Goal: Task Accomplishment & Management: Manage account settings

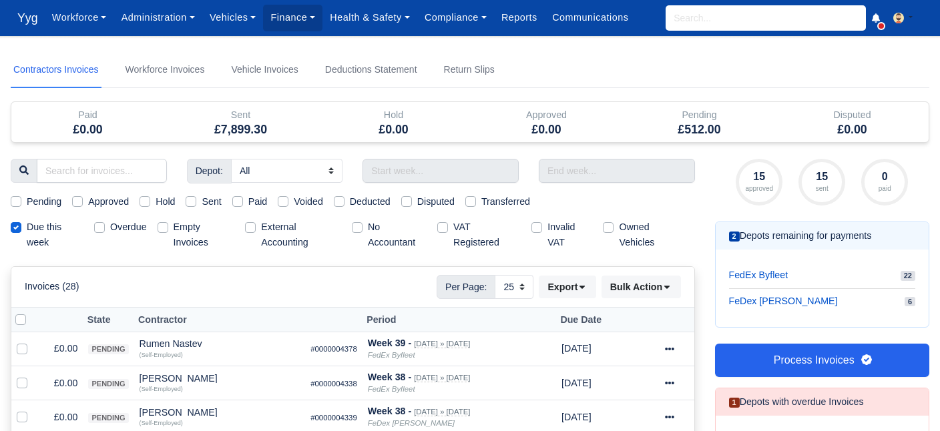
select select "25"
click at [731, 15] on input "search" at bounding box center [765, 17] width 200 height 25
type input "yul"
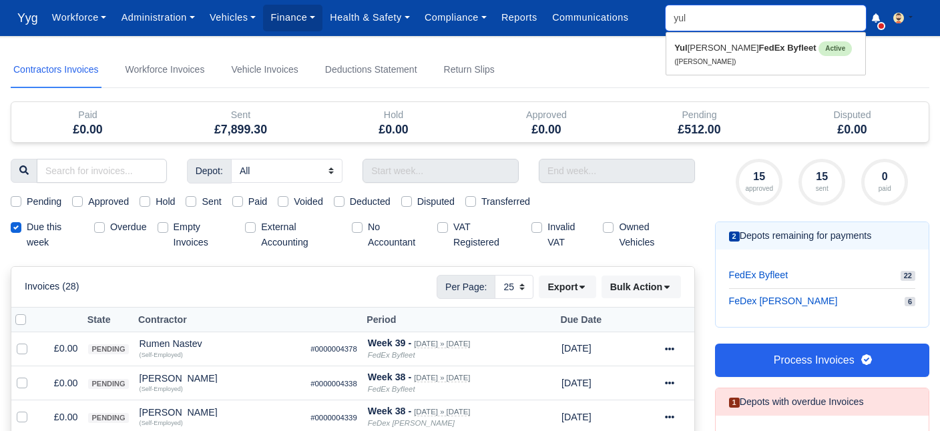
type input "yuliyan Garev"
click at [748, 65] on link "Yul iyan Garev FedEx Byfleet Active (Yuliyan Garev)" at bounding box center [765, 53] width 199 height 35
type input "[PERSON_NAME]"
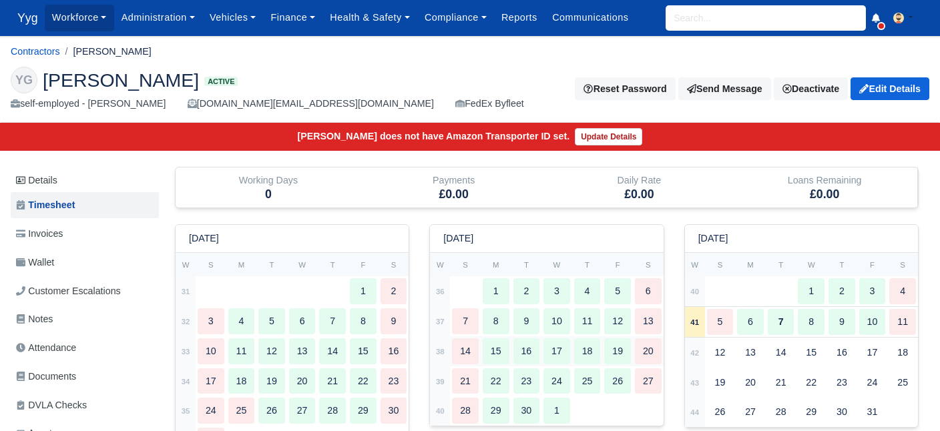
click at [471, 350] on div "14" at bounding box center [465, 351] width 27 height 26
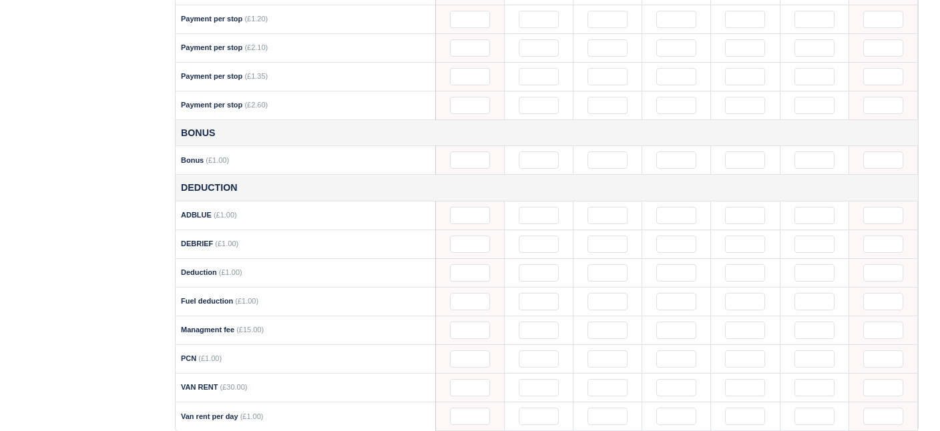
scroll to position [1179, 0]
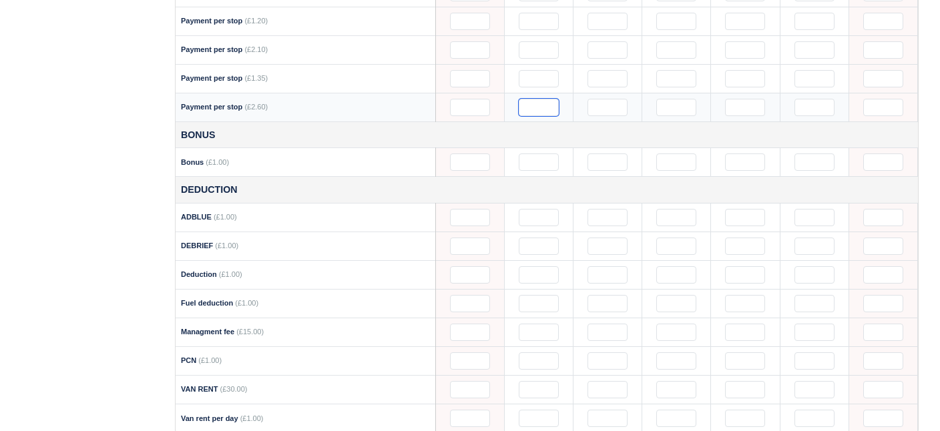
click at [538, 99] on input "text" at bounding box center [539, 107] width 40 height 17
click at [611, 99] on input "text" at bounding box center [607, 107] width 40 height 17
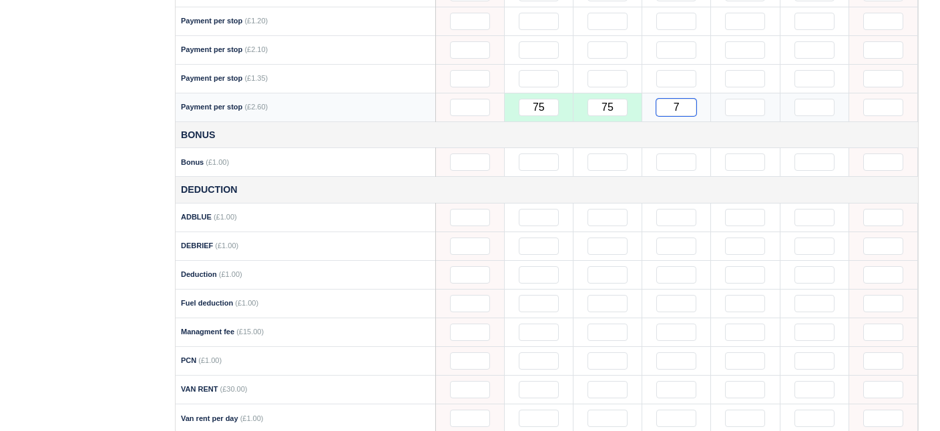
click at [687, 99] on input "7" at bounding box center [676, 107] width 40 height 17
click at [745, 99] on input "text" at bounding box center [745, 107] width 40 height 17
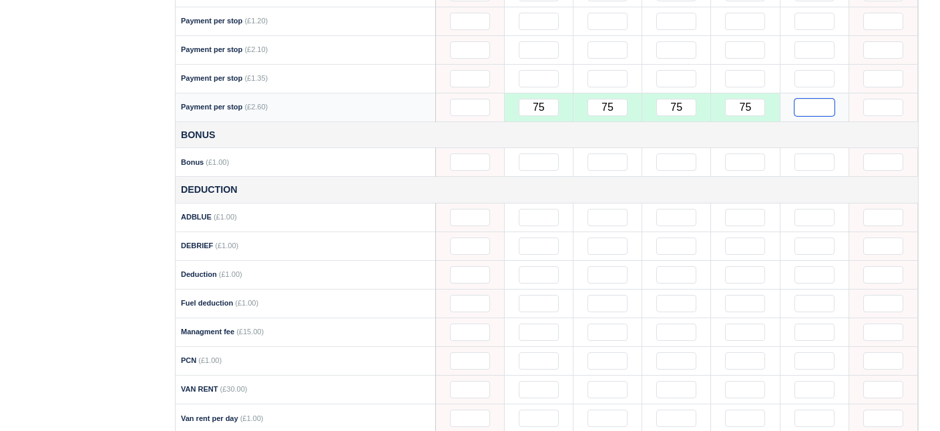
click at [814, 99] on input "text" at bounding box center [814, 107] width 40 height 17
click at [544, 78] on td at bounding box center [538, 78] width 69 height 29
click at [538, 70] on input "text" at bounding box center [539, 78] width 40 height 17
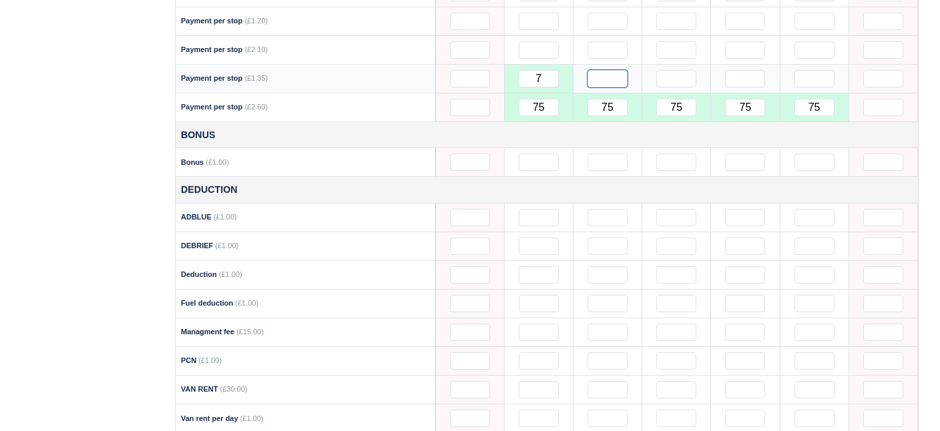
click at [604, 70] on input "text" at bounding box center [607, 78] width 40 height 17
click at [675, 70] on input "text" at bounding box center [676, 78] width 40 height 17
click at [747, 70] on input "text" at bounding box center [745, 78] width 40 height 17
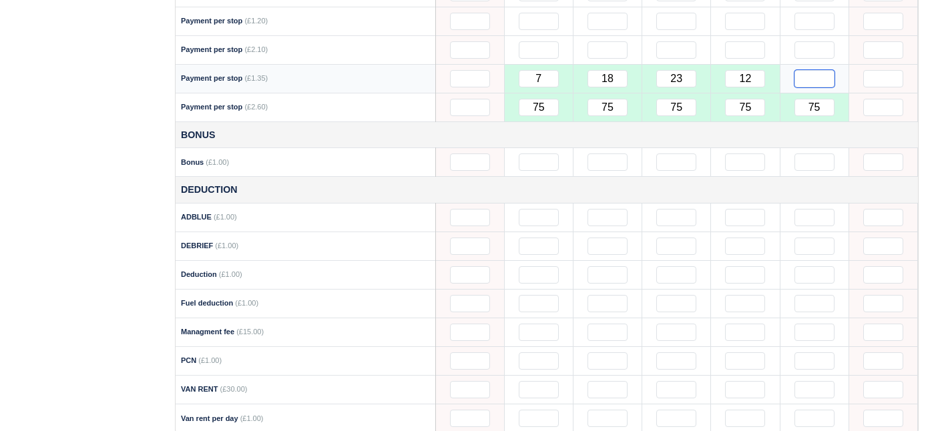
click at [815, 70] on input "text" at bounding box center [814, 78] width 40 height 17
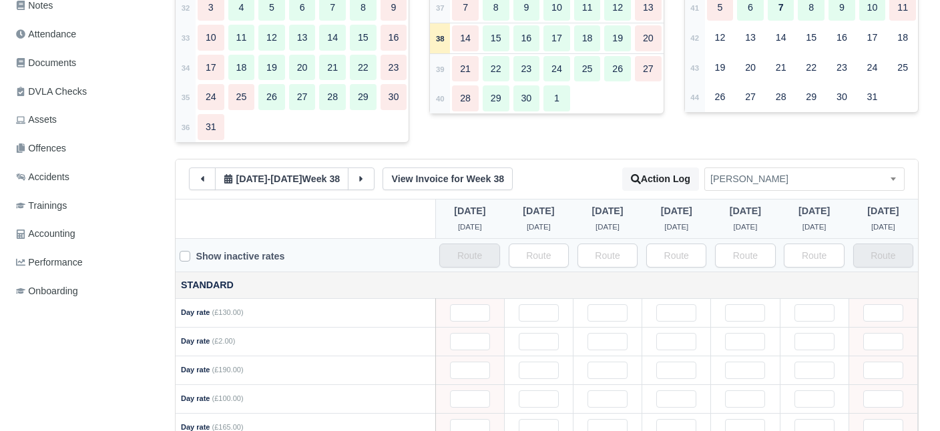
scroll to position [291, 0]
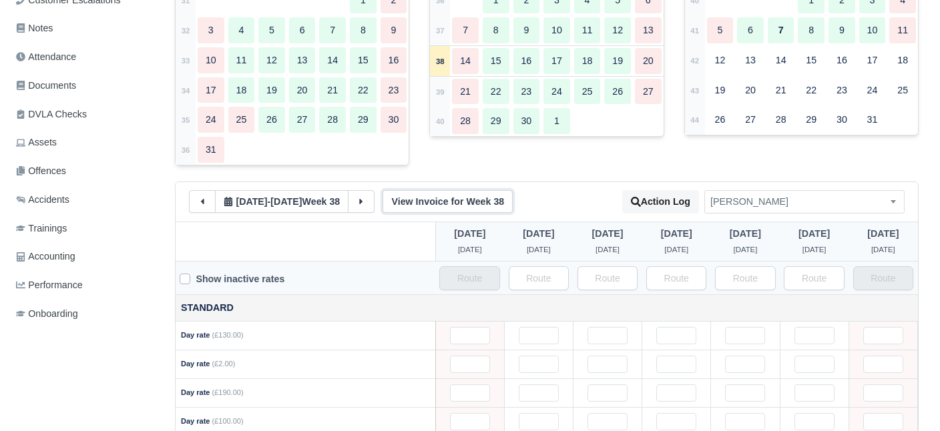
click at [473, 210] on link "View Invoice for Week 38" at bounding box center [447, 201] width 130 height 23
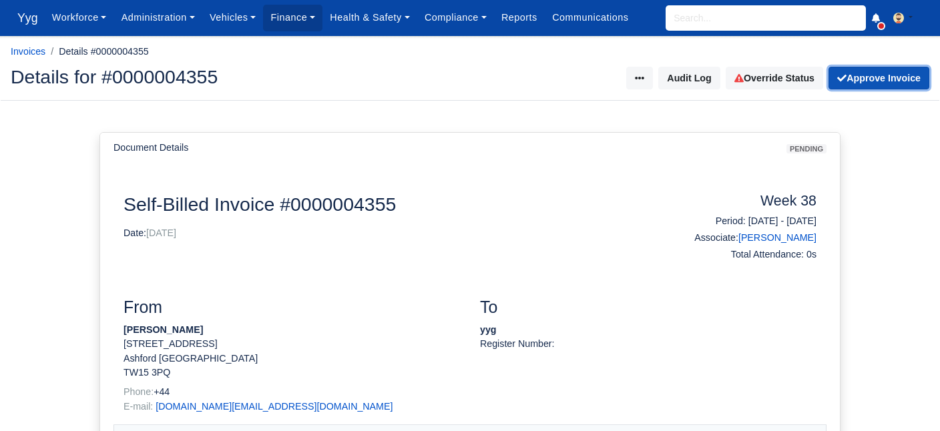
click at [876, 89] on button "Approve Invoice" at bounding box center [878, 78] width 101 height 23
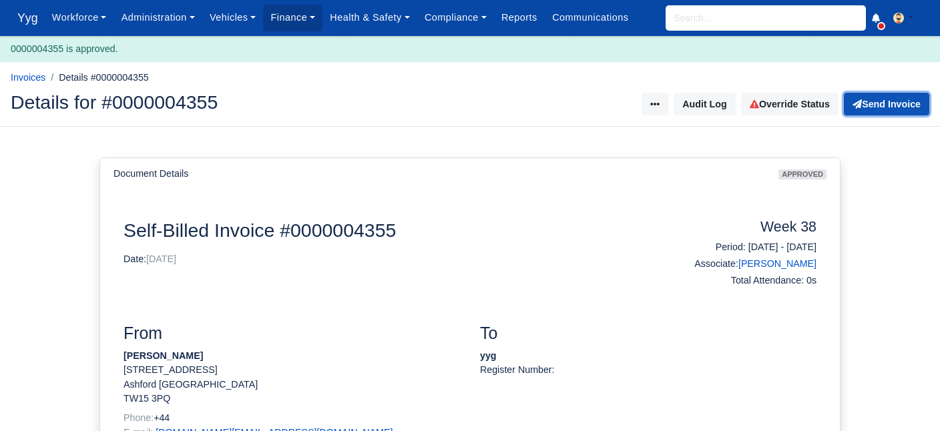
click at [884, 109] on button "Send Invoice" at bounding box center [886, 104] width 85 height 23
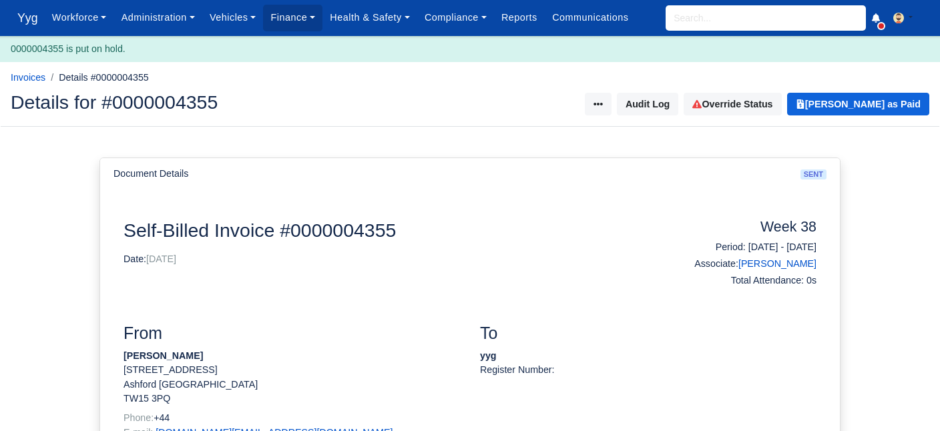
click at [671, 27] on input "search" at bounding box center [765, 17] width 200 height 25
type input "ale"
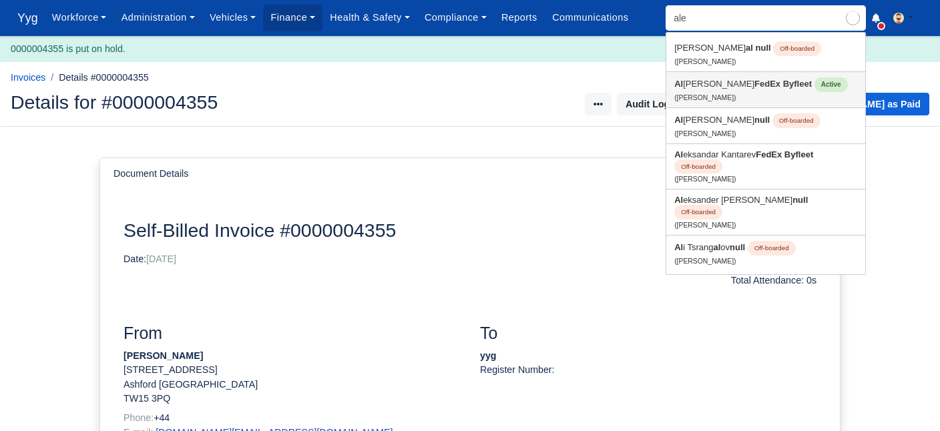
type input "aleksandar Garev"
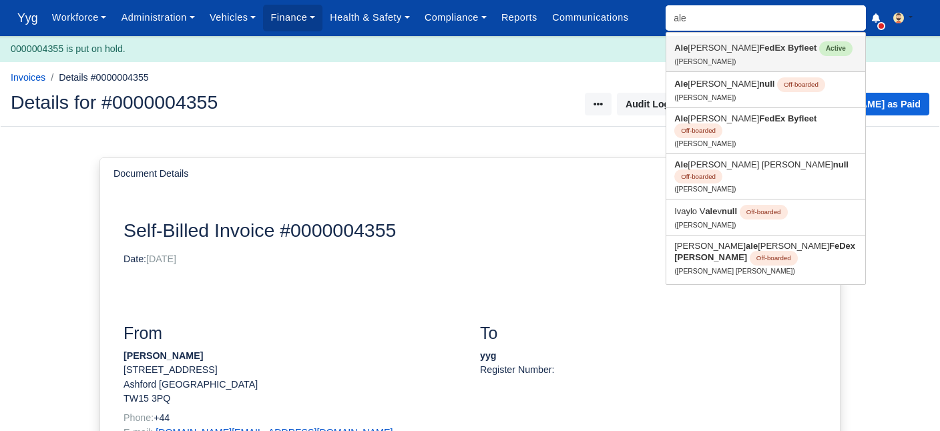
click at [746, 57] on link "Ale ksandar Garev FedEx Byfleet Active (Aleksandar Garev)" at bounding box center [765, 53] width 199 height 35
type input "[PERSON_NAME]"
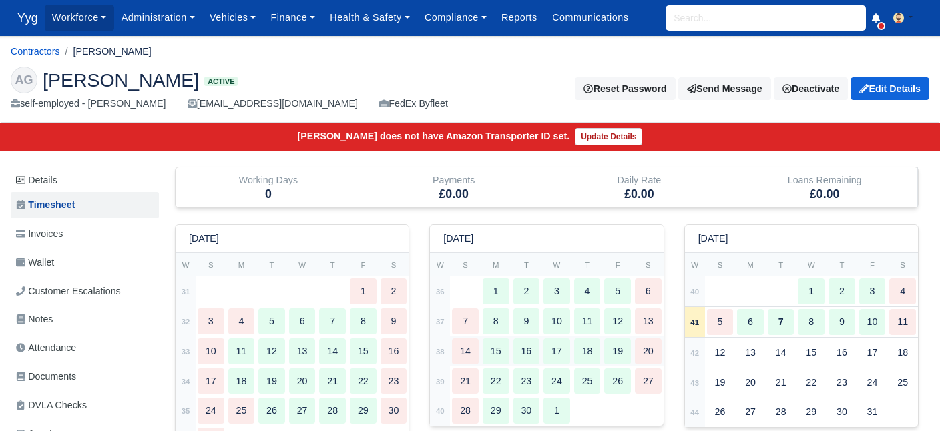
click at [466, 352] on div "14" at bounding box center [465, 351] width 27 height 26
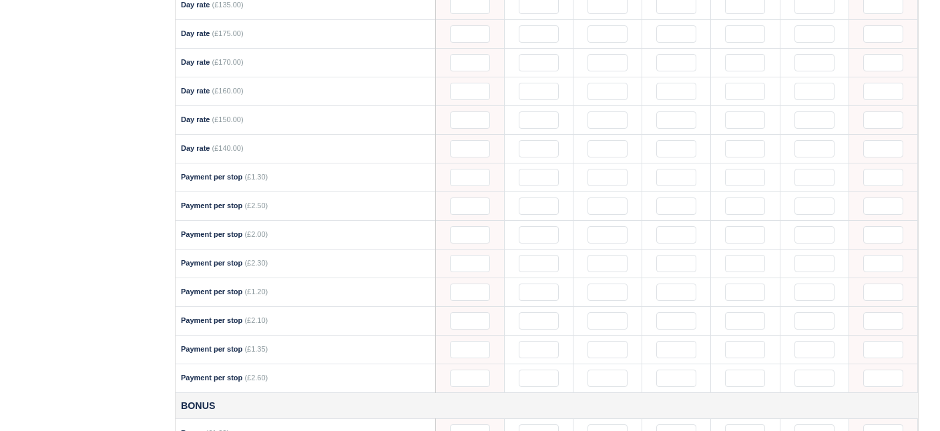
scroll to position [937, 0]
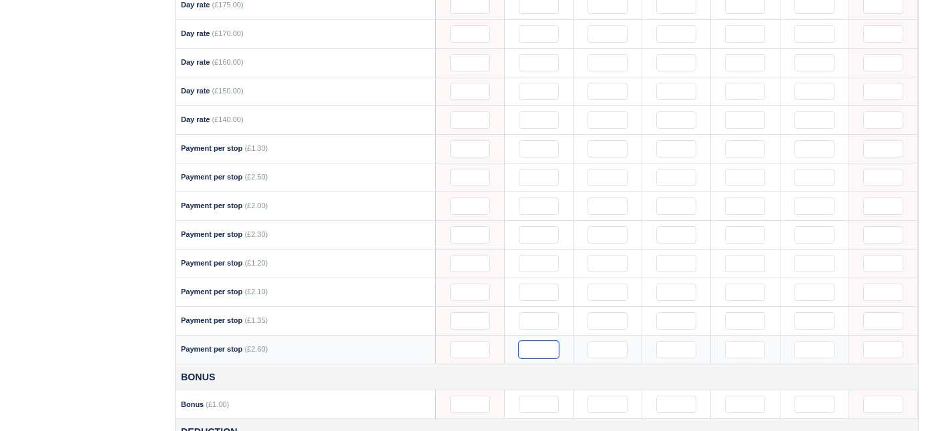
click at [544, 341] on input "text" at bounding box center [539, 349] width 40 height 17
click at [609, 341] on input "6" at bounding box center [607, 349] width 40 height 17
click at [679, 341] on input "text" at bounding box center [676, 349] width 40 height 17
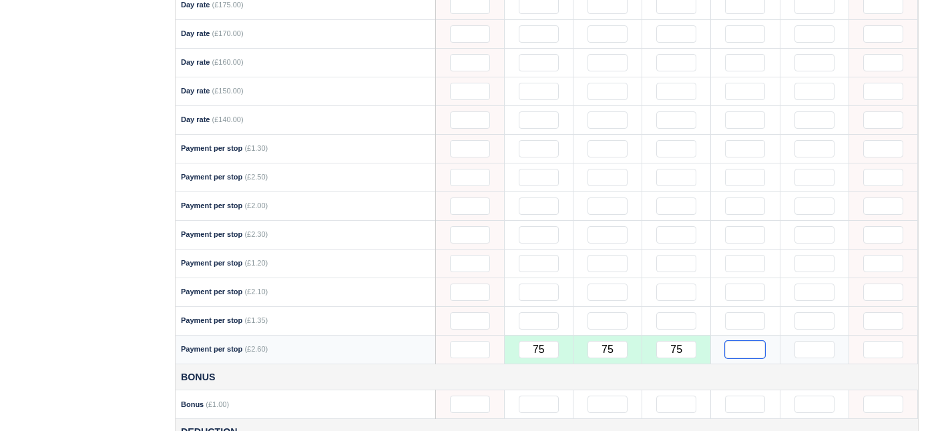
click at [731, 341] on input "text" at bounding box center [745, 349] width 40 height 17
click at [818, 341] on input "text" at bounding box center [814, 349] width 40 height 17
click at [549, 315] on input "text" at bounding box center [539, 320] width 40 height 17
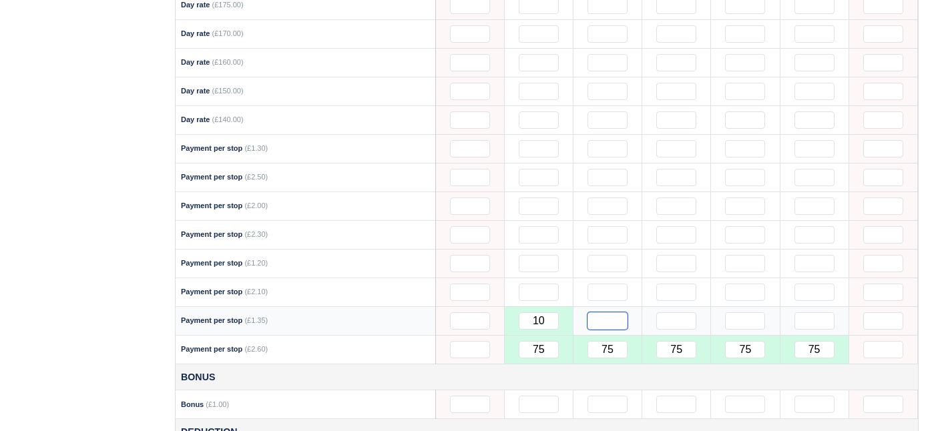
click at [601, 312] on input "text" at bounding box center [607, 320] width 40 height 17
click at [677, 312] on input "text" at bounding box center [676, 320] width 40 height 17
click at [749, 312] on input "text" at bounding box center [745, 320] width 40 height 17
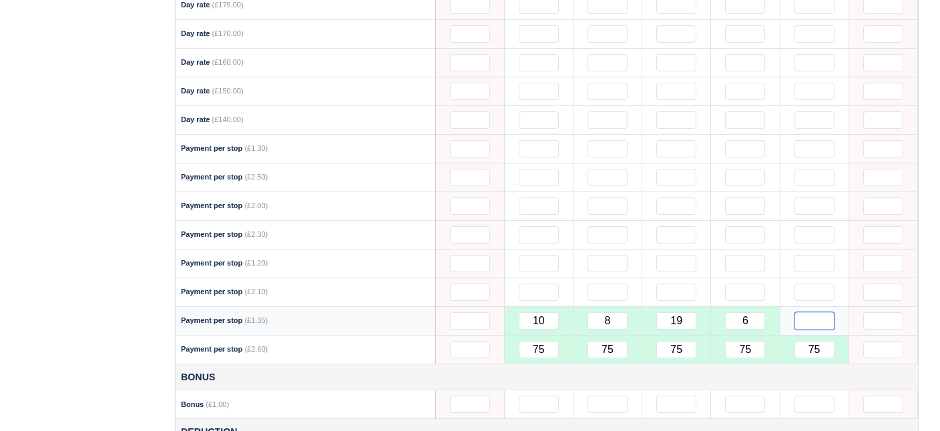
click at [822, 312] on input "text" at bounding box center [814, 320] width 40 height 17
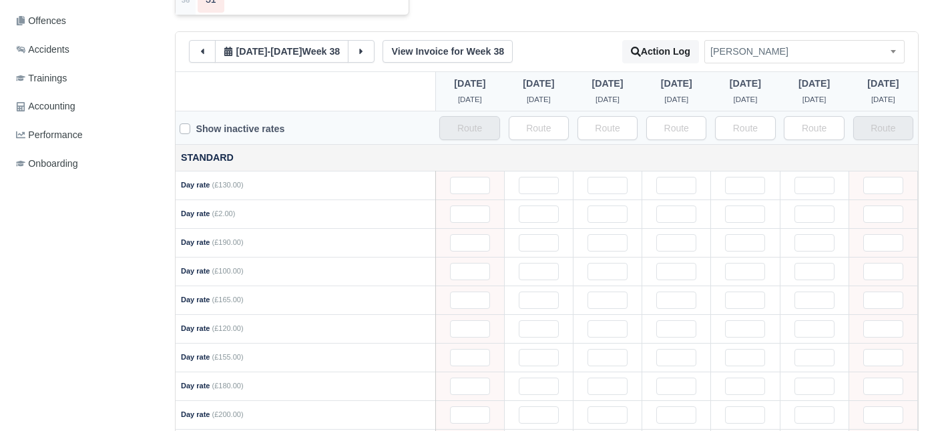
scroll to position [435, 0]
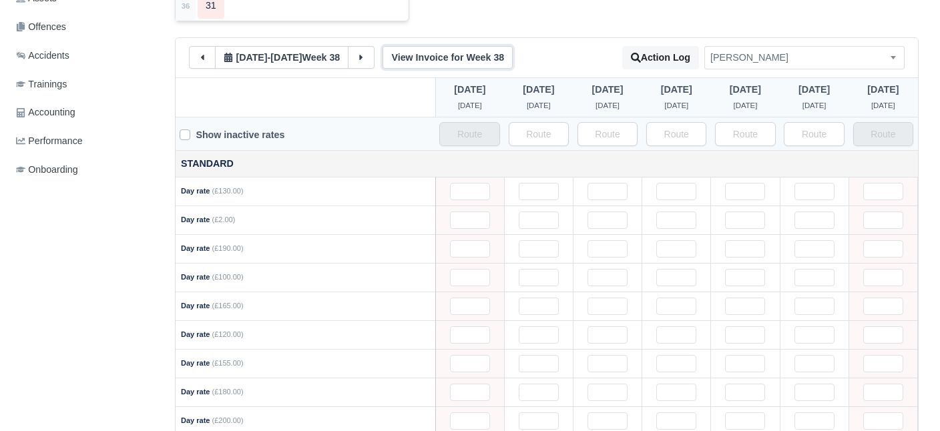
click at [471, 59] on link "View Invoice for Week 38" at bounding box center [447, 57] width 130 height 23
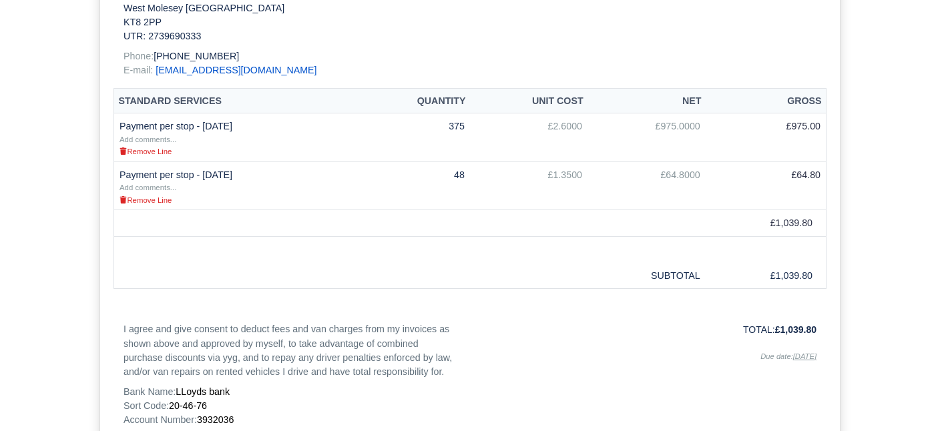
scroll to position [66, 0]
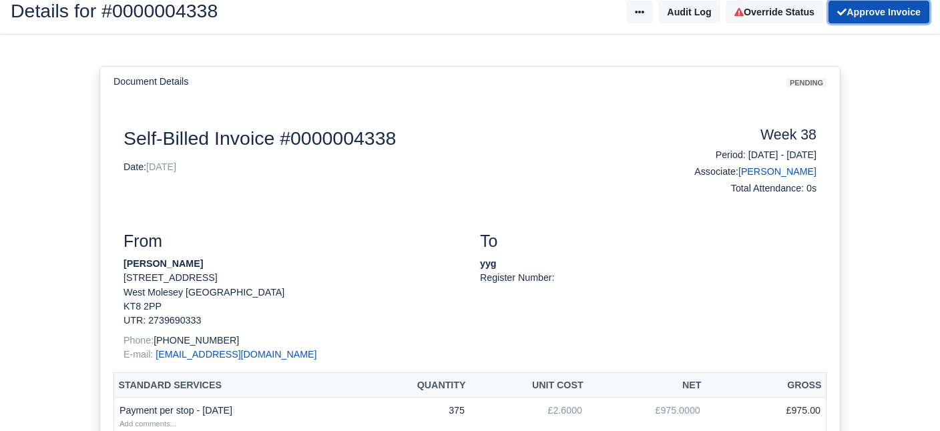
click at [868, 15] on button "Approve Invoice" at bounding box center [878, 12] width 101 height 23
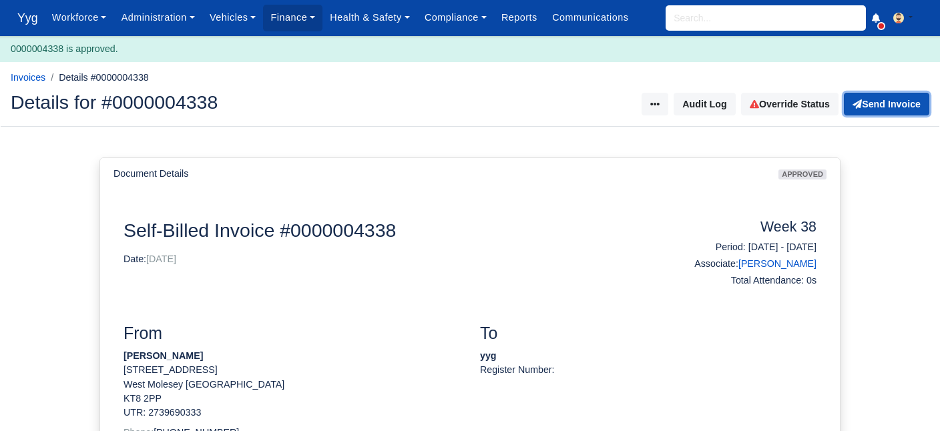
click at [900, 99] on button "Send Invoice" at bounding box center [886, 104] width 85 height 23
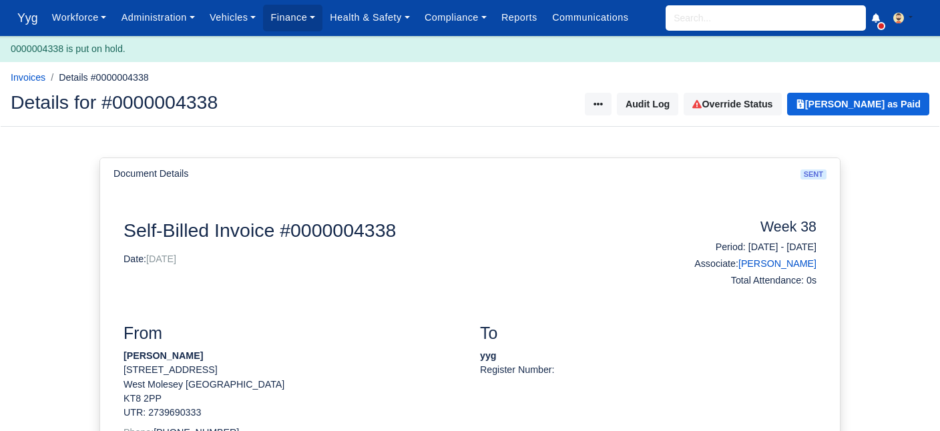
click at [689, 21] on input "search" at bounding box center [765, 17] width 200 height 25
click at [737, 16] on input "search" at bounding box center [765, 17] width 200 height 25
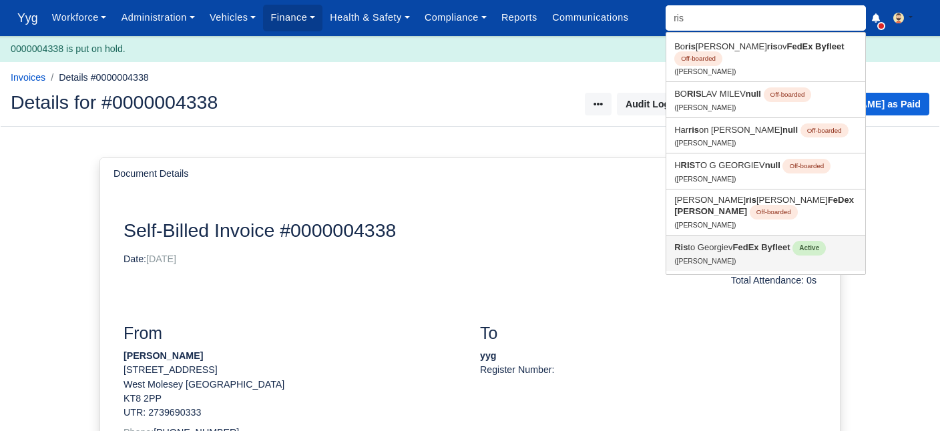
click at [727, 269] on link "Ris to Georgiev FedEx Byfleet Active ([PERSON_NAME])" at bounding box center [765, 253] width 199 height 35
type input "[PERSON_NAME]"
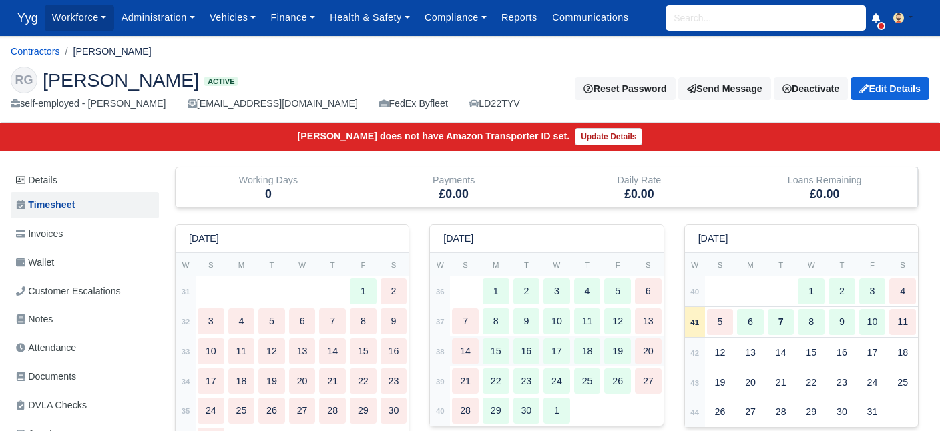
click at [473, 352] on div "14" at bounding box center [465, 351] width 27 height 26
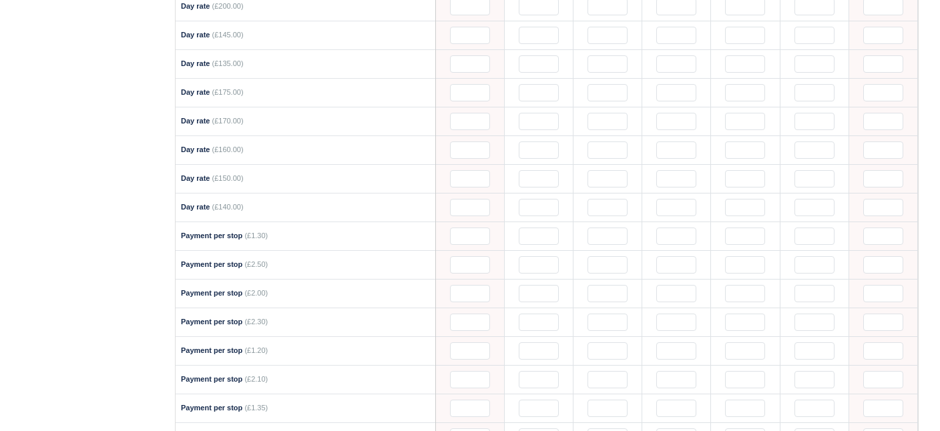
scroll to position [852, 0]
click at [542, 369] on input "text" at bounding box center [539, 377] width 40 height 17
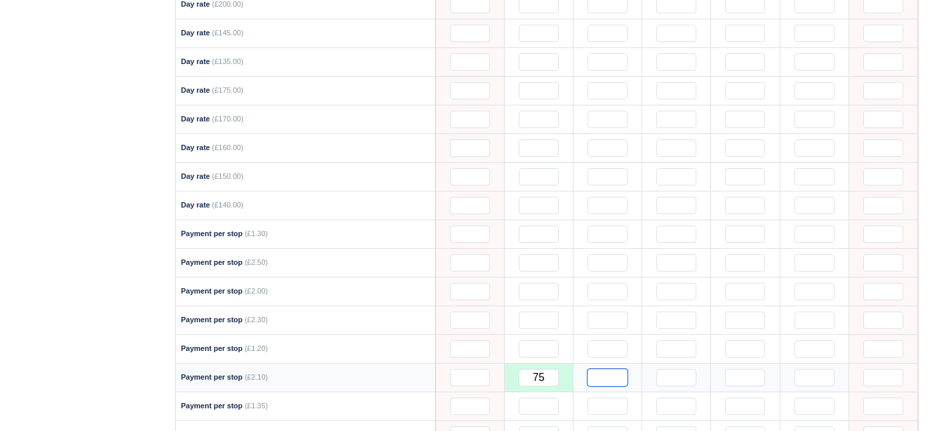
click at [603, 369] on input "text" at bounding box center [607, 377] width 40 height 17
click at [690, 369] on input "text" at bounding box center [676, 377] width 40 height 17
click at [755, 369] on input "text" at bounding box center [745, 377] width 40 height 17
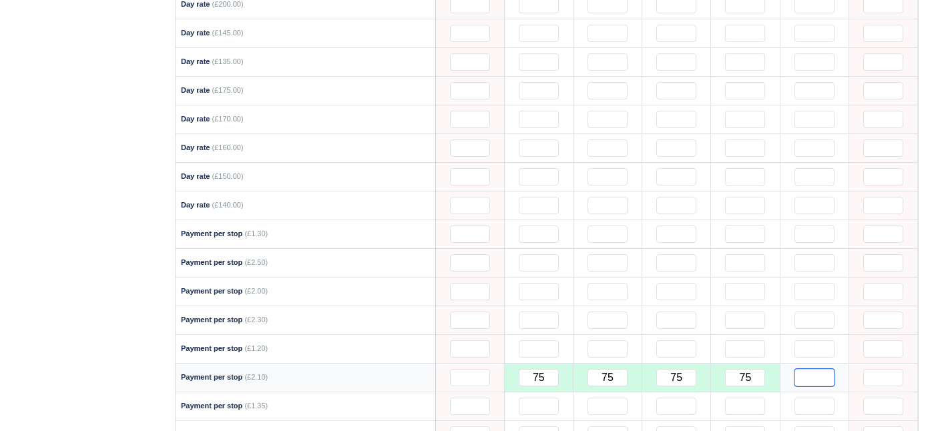
click at [834, 369] on input "text" at bounding box center [814, 377] width 40 height 17
click at [543, 340] on input "text" at bounding box center [539, 348] width 40 height 17
click at [604, 340] on input "text" at bounding box center [607, 348] width 40 height 17
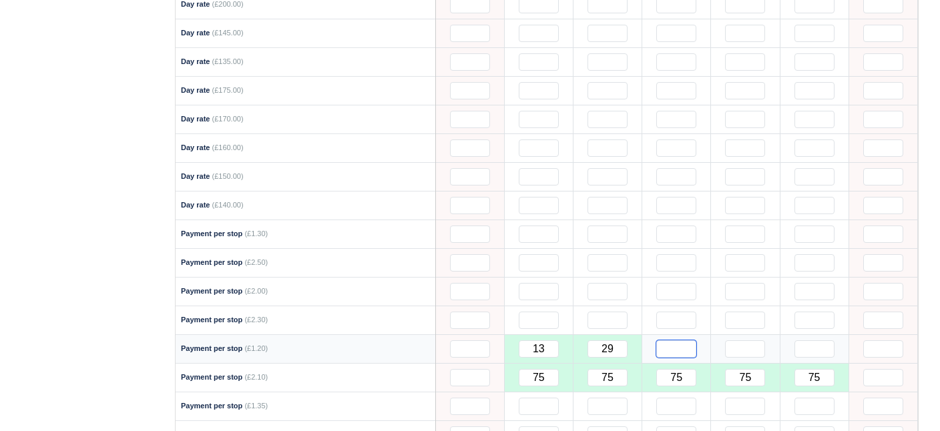
click at [678, 340] on input "text" at bounding box center [676, 348] width 40 height 17
click at [743, 340] on input "text" at bounding box center [745, 348] width 40 height 17
click at [821, 340] on input "text" at bounding box center [814, 348] width 40 height 17
click at [924, 334] on div "Working Days 5 Payments £864.30 Daily Rate £0.00 Loans Remaining £0.00 August 2…" at bounding box center [546, 38] width 765 height 1447
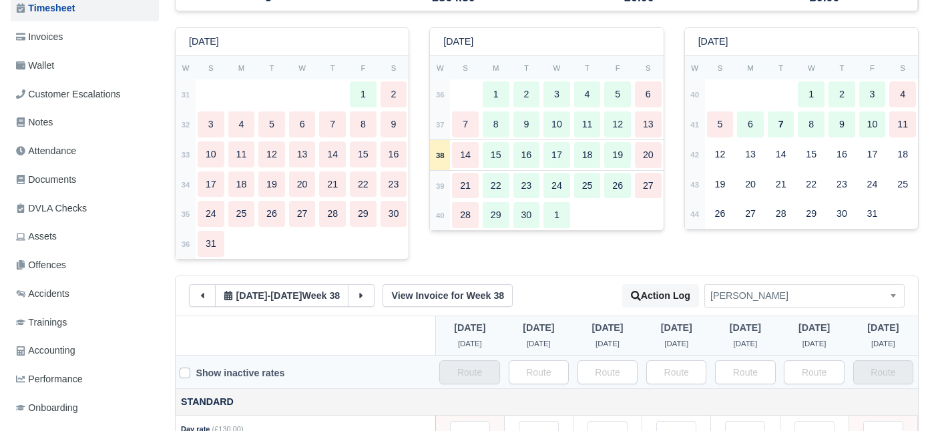
scroll to position [164, 0]
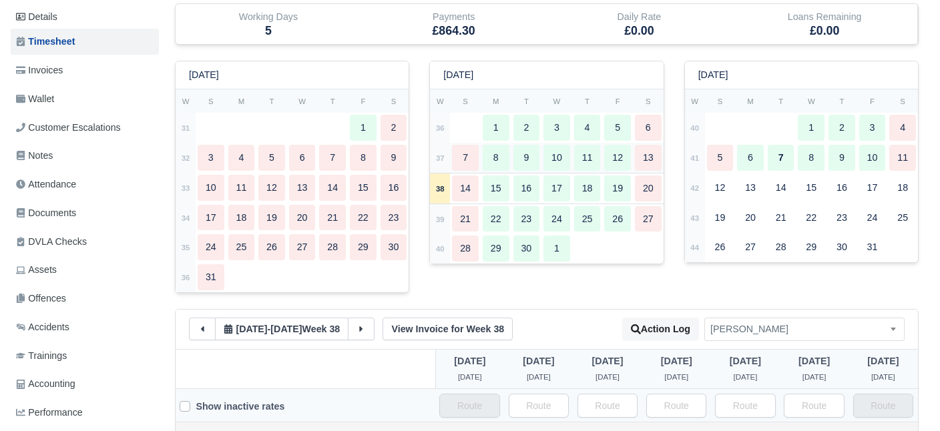
click at [458, 154] on div "7" at bounding box center [465, 158] width 27 height 26
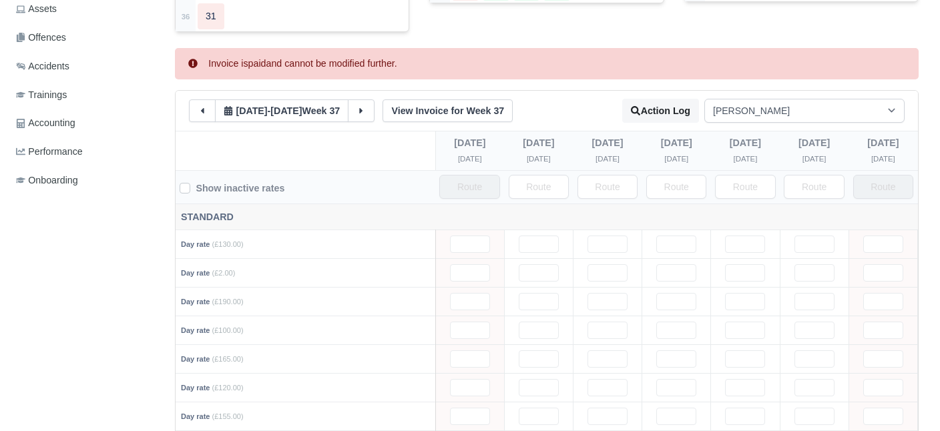
scroll to position [260, 0]
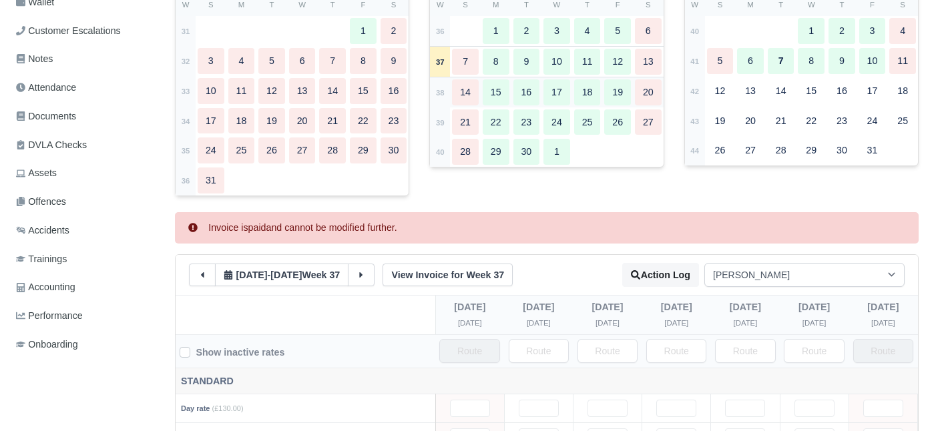
click at [469, 91] on div "14" at bounding box center [465, 92] width 27 height 26
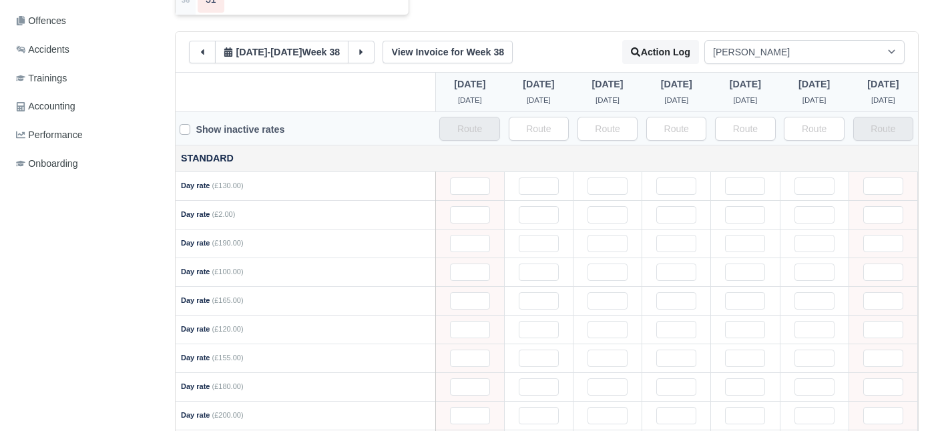
scroll to position [420, 0]
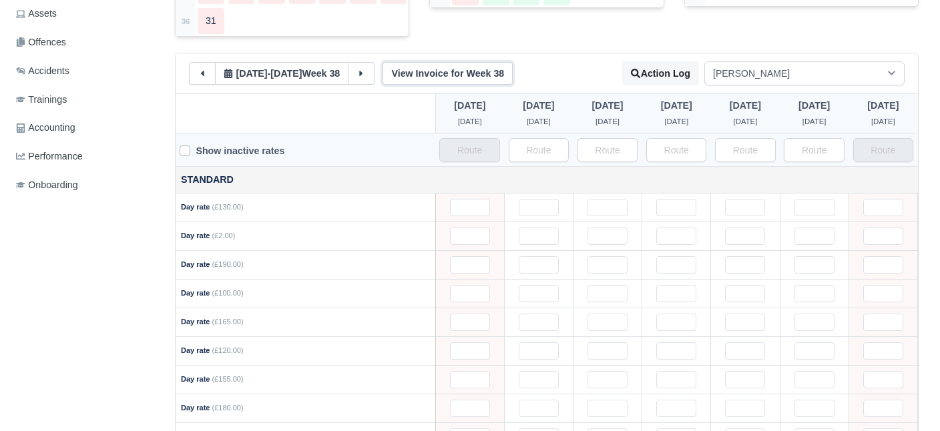
click at [481, 72] on link "View Invoice for Week 38" at bounding box center [447, 73] width 130 height 23
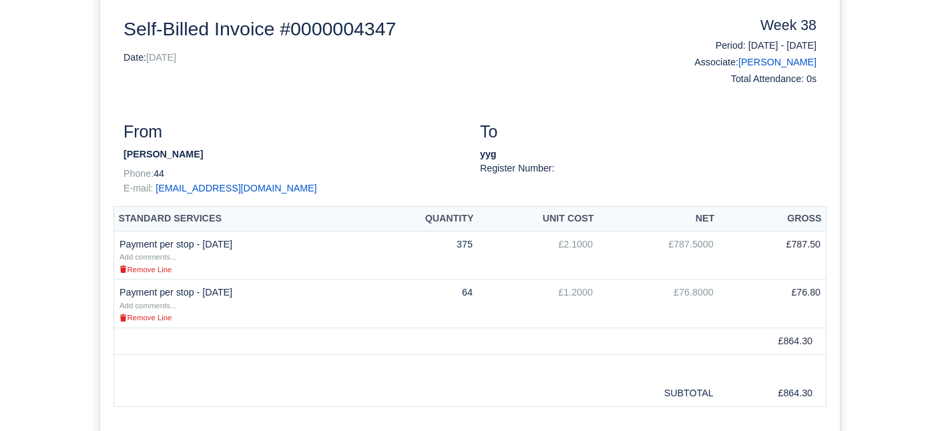
scroll to position [13, 0]
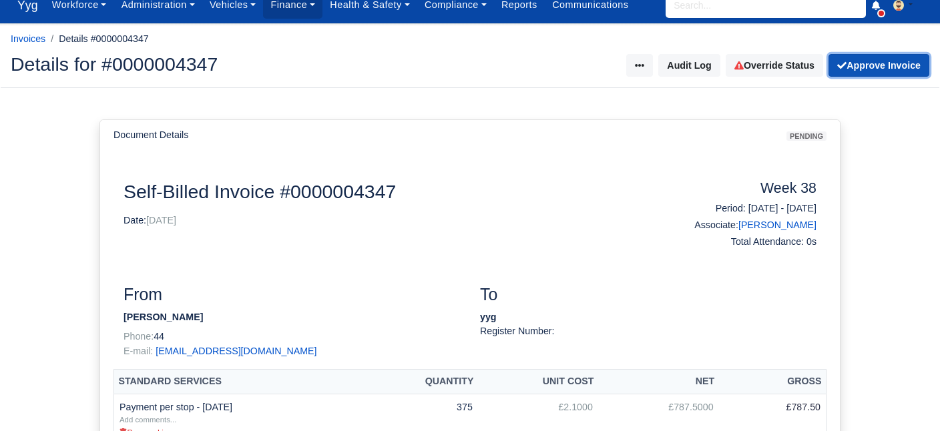
click at [896, 65] on button "Approve Invoice" at bounding box center [878, 65] width 101 height 23
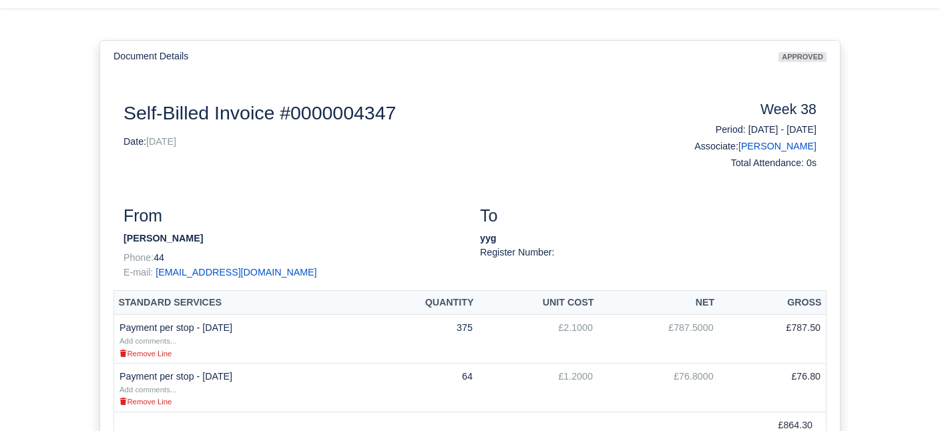
scroll to position [99, 0]
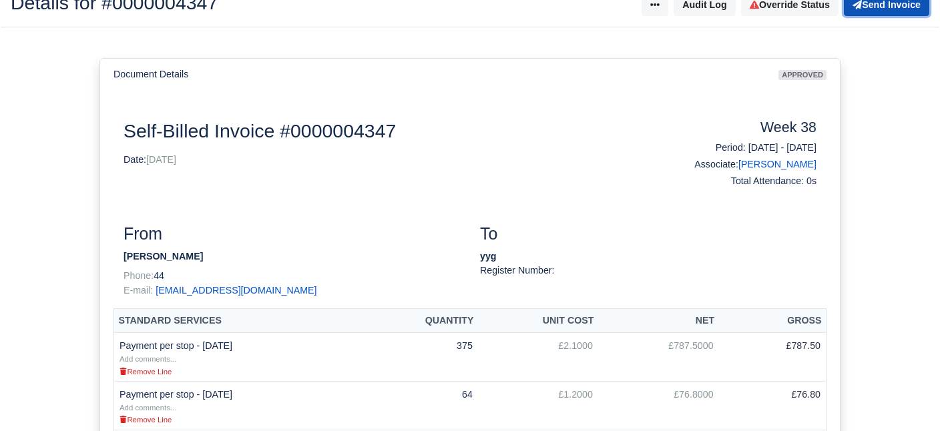
click at [898, 9] on button "Send Invoice" at bounding box center [886, 4] width 85 height 23
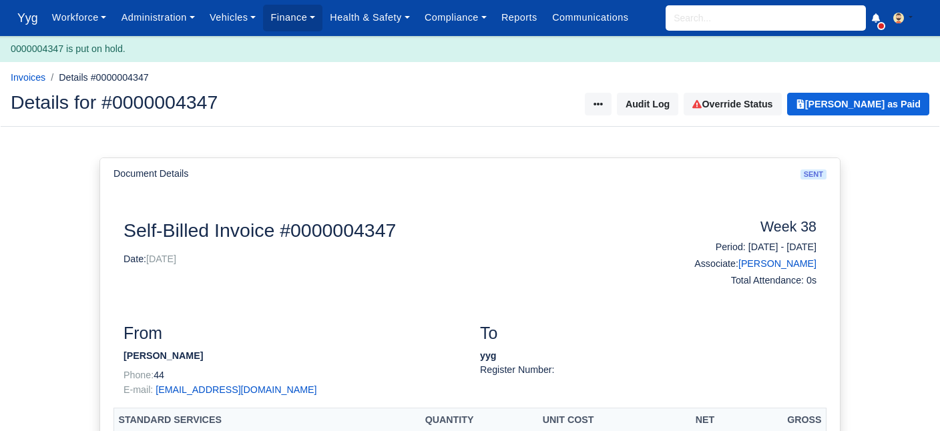
click at [699, 25] on input "search" at bounding box center [765, 17] width 200 height 25
type input "mile"
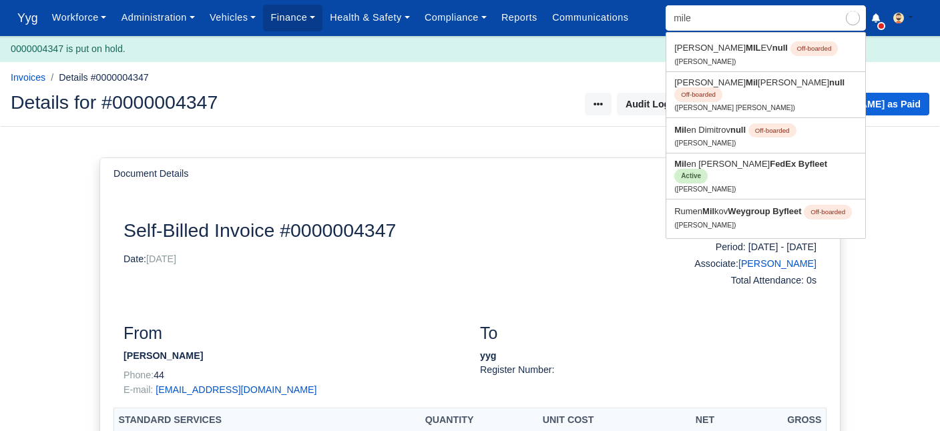
type input "[PERSON_NAME]"
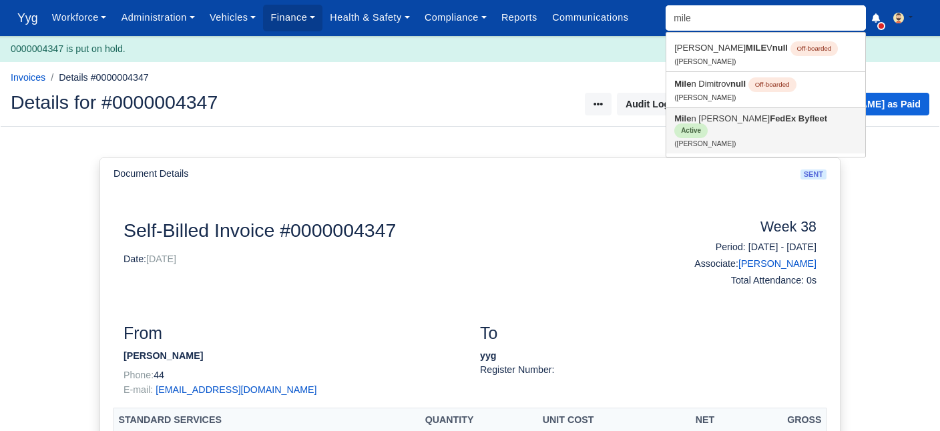
click at [743, 126] on link "Mile n Gerasimov FedEx Byfleet Active ([PERSON_NAME])" at bounding box center [765, 130] width 199 height 45
type input "[PERSON_NAME]"
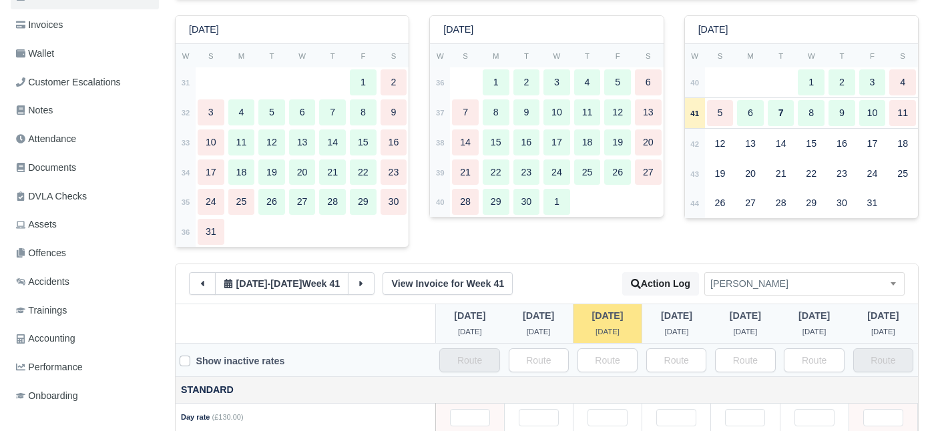
scroll to position [234, 0]
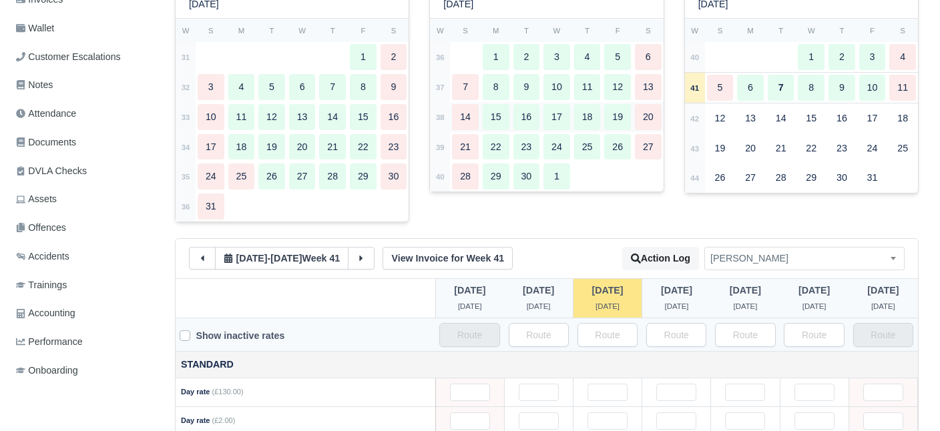
click at [463, 113] on div "14" at bounding box center [465, 117] width 27 height 26
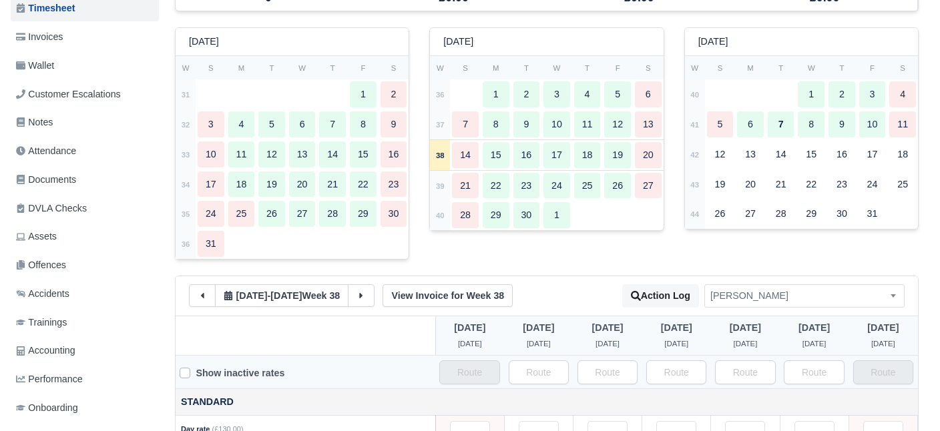
scroll to position [31, 0]
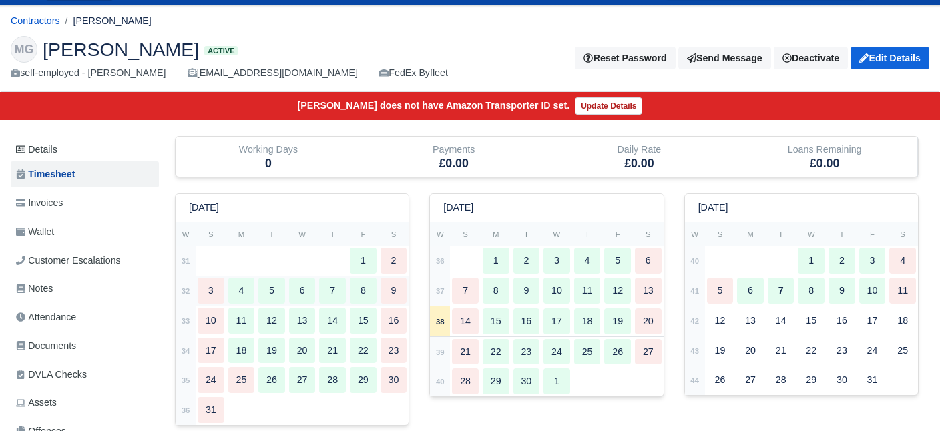
click at [256, 293] on td "4" at bounding box center [241, 291] width 31 height 30
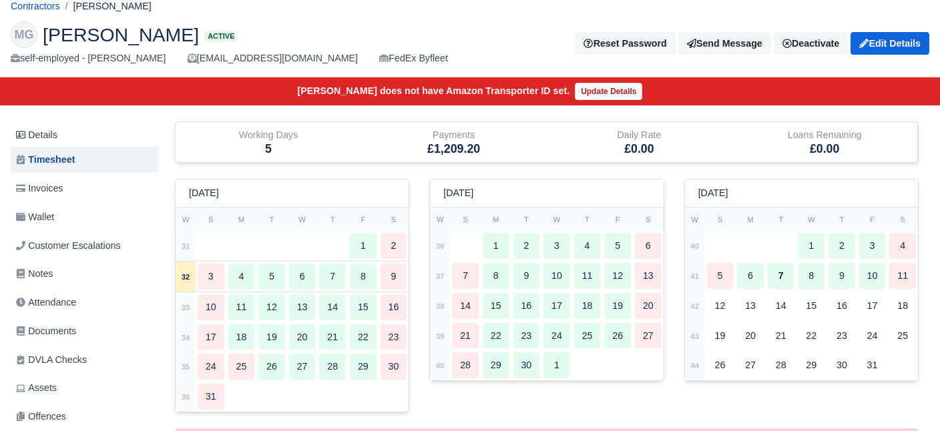
scroll to position [42, 0]
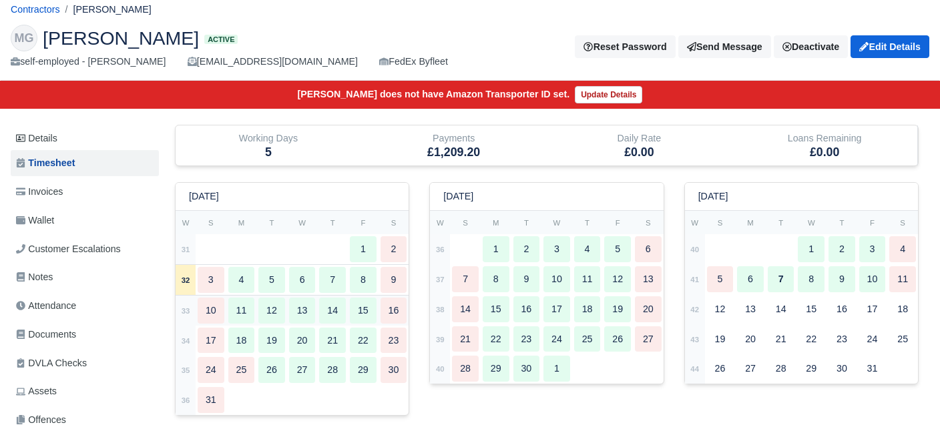
click at [223, 308] on div "10" at bounding box center [211, 311] width 27 height 26
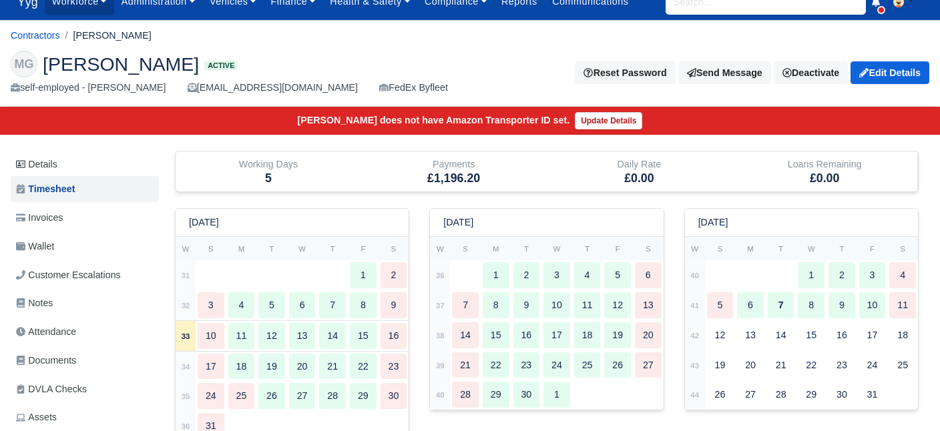
scroll to position [9, 0]
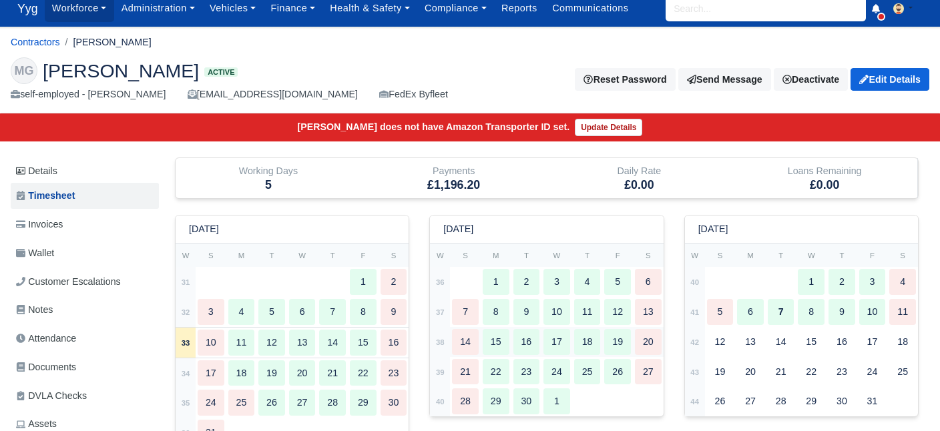
click at [473, 351] on div "14" at bounding box center [465, 342] width 27 height 26
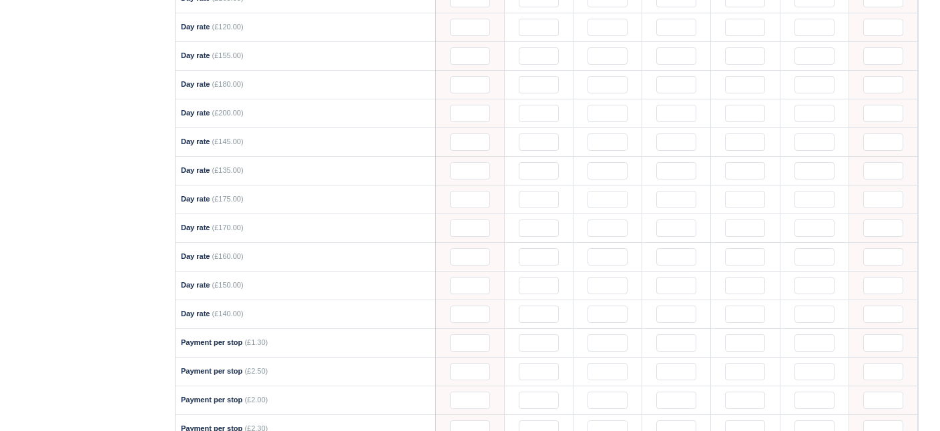
scroll to position [0, 0]
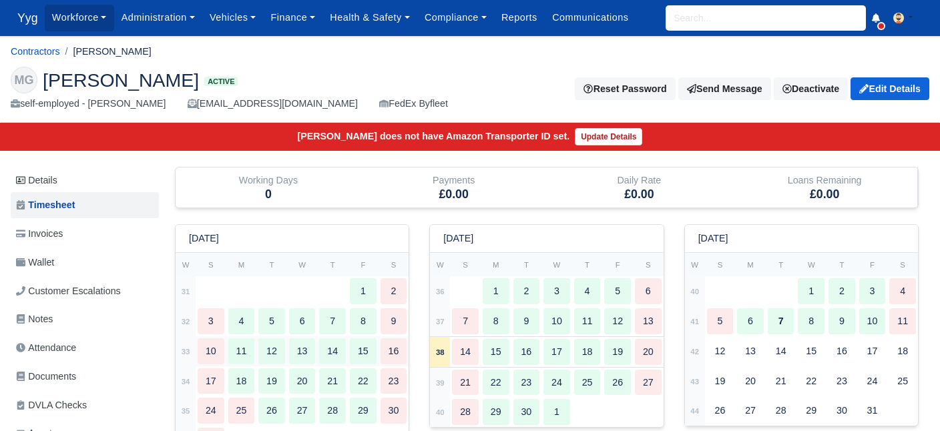
click at [232, 348] on div "11" at bounding box center [241, 351] width 27 height 26
click at [493, 322] on div "8" at bounding box center [496, 321] width 27 height 26
click at [507, 362] on div "15" at bounding box center [496, 353] width 27 height 26
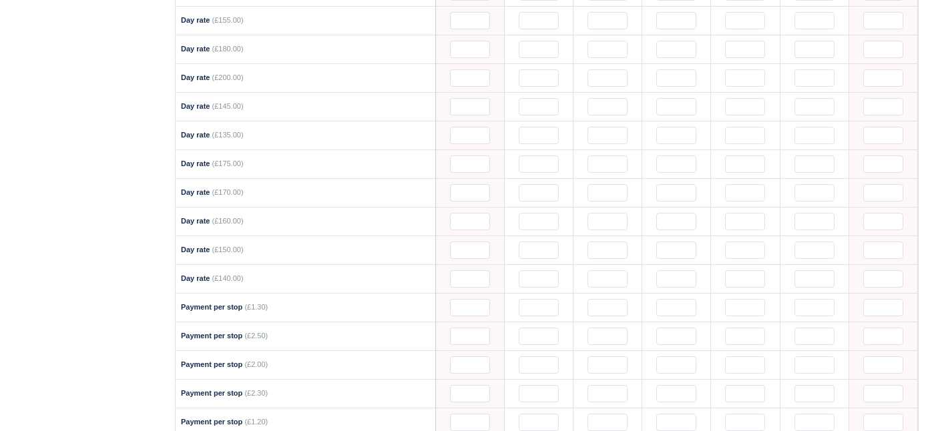
scroll to position [884, 0]
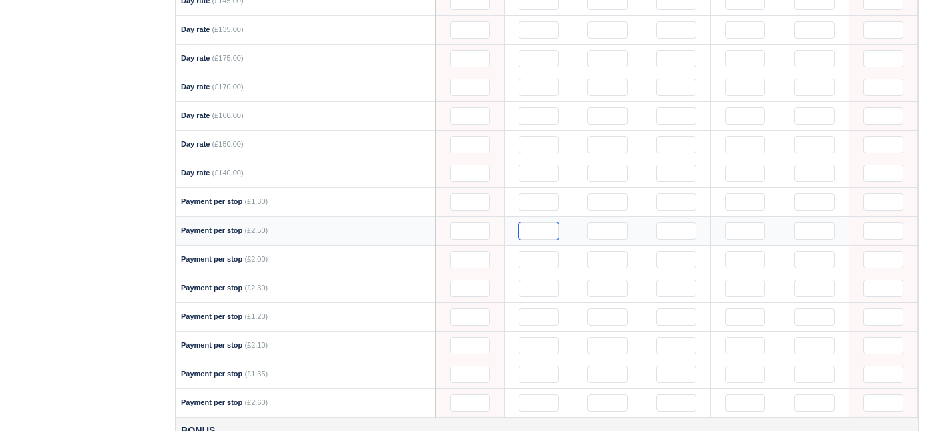
click at [537, 222] on input "text" at bounding box center [539, 230] width 40 height 17
click at [607, 224] on input "text" at bounding box center [607, 230] width 40 height 17
click at [675, 222] on input "text" at bounding box center [676, 230] width 40 height 17
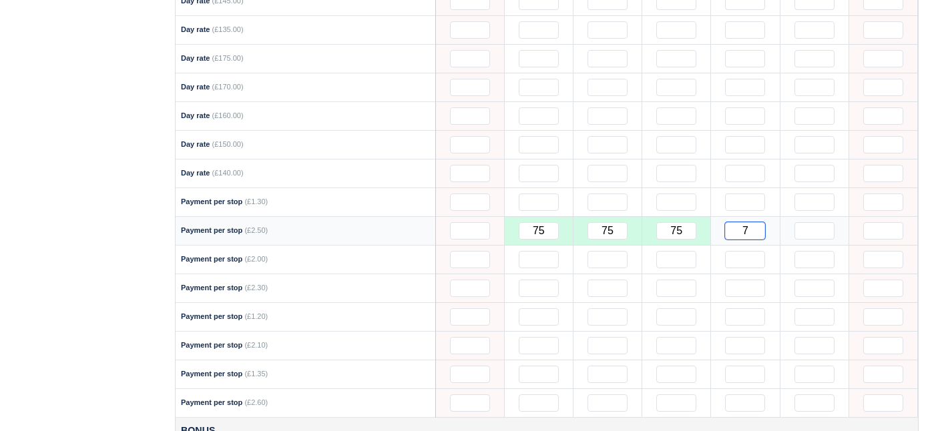
click at [760, 222] on input "7" at bounding box center [745, 230] width 40 height 17
click at [808, 222] on input "text" at bounding box center [814, 230] width 40 height 17
click at [539, 194] on input "text" at bounding box center [539, 202] width 40 height 17
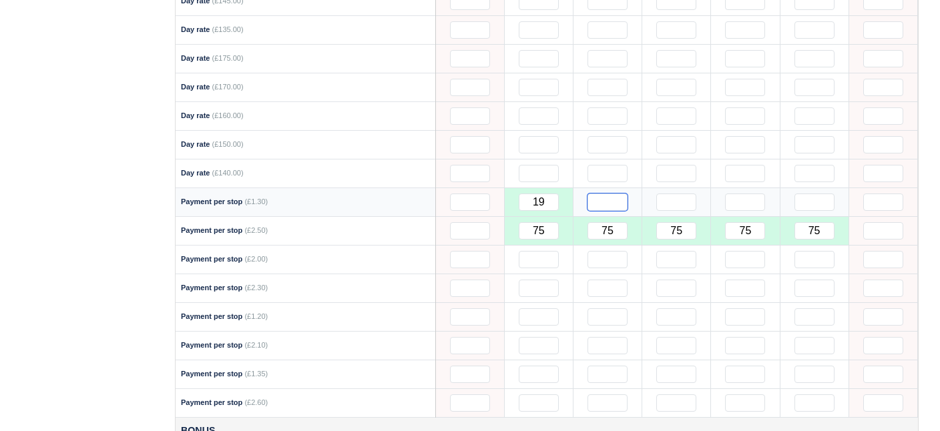
click at [603, 194] on input "text" at bounding box center [607, 202] width 40 height 17
click at [669, 194] on input "text" at bounding box center [676, 202] width 40 height 17
click at [739, 194] on input "text" at bounding box center [745, 202] width 40 height 17
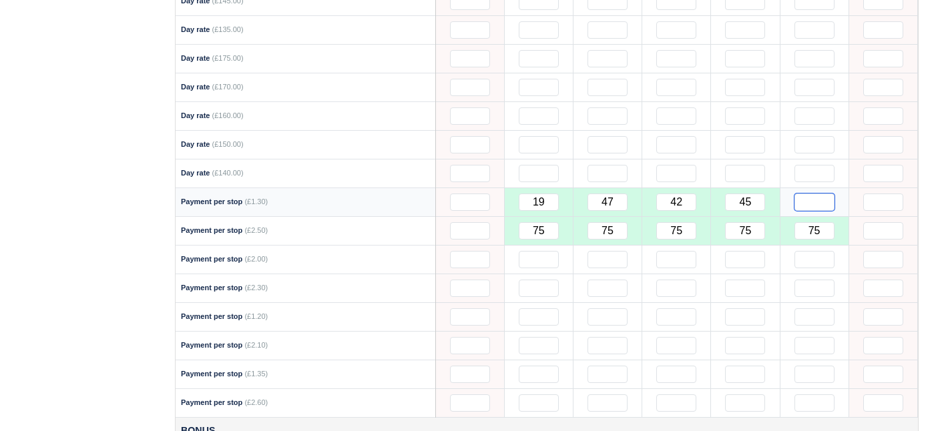
click at [820, 194] on input "text" at bounding box center [814, 202] width 40 height 17
click at [748, 194] on input "45" at bounding box center [745, 202] width 40 height 17
click at [830, 194] on input "39" at bounding box center [814, 202] width 40 height 17
click at [928, 225] on div "Working Days 5 Payments £1,200.10 Daily Rate £0.00 Loans Remaining £0.00 August…" at bounding box center [546, 7] width 765 height 1448
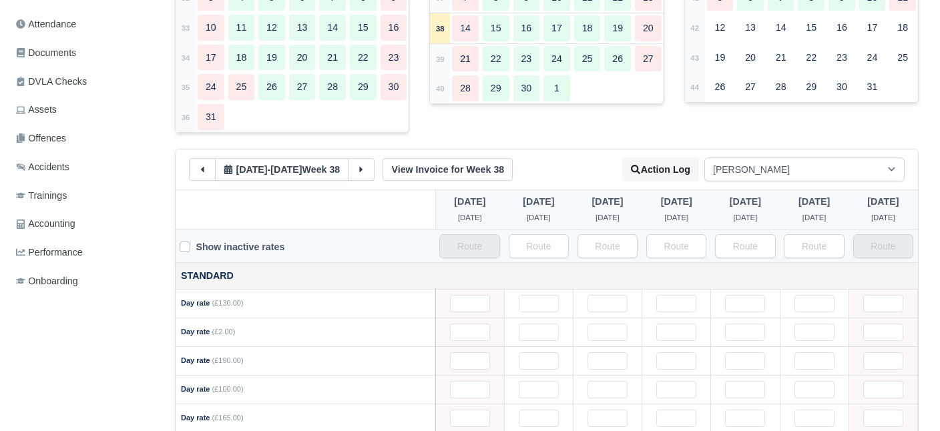
scroll to position [308, 0]
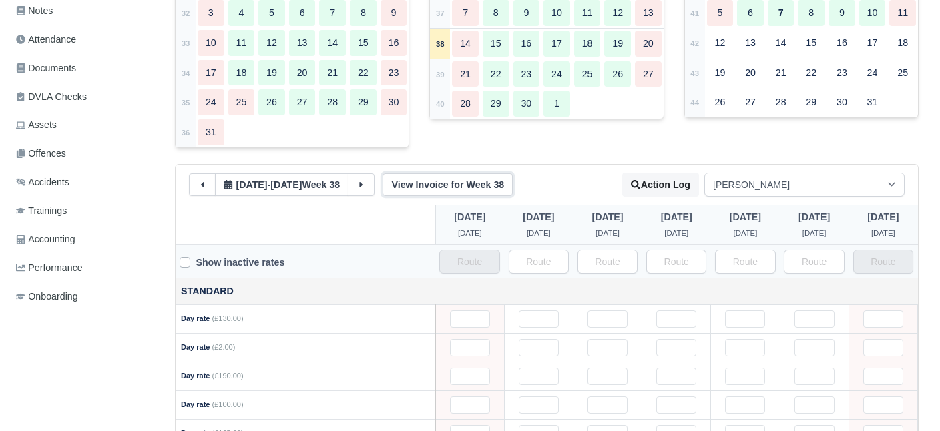
click at [456, 188] on link "View Invoice for Week 38" at bounding box center [447, 185] width 130 height 23
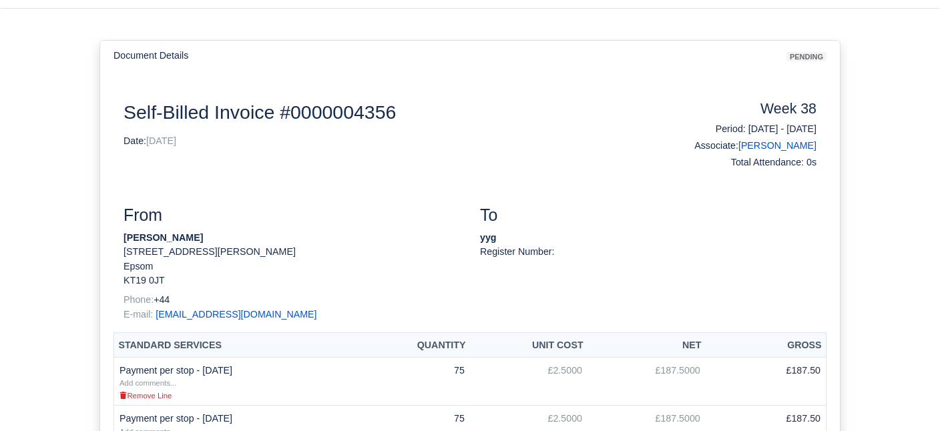
scroll to position [67, 0]
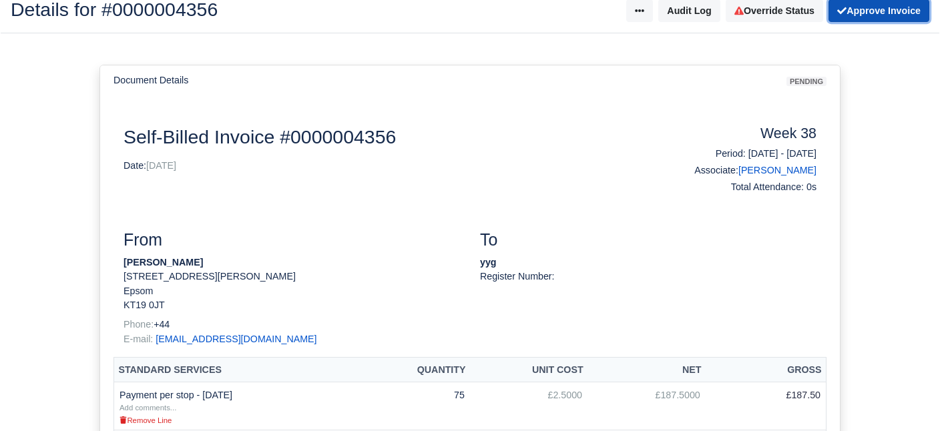
click at [891, 5] on button "Approve Invoice" at bounding box center [878, 10] width 101 height 23
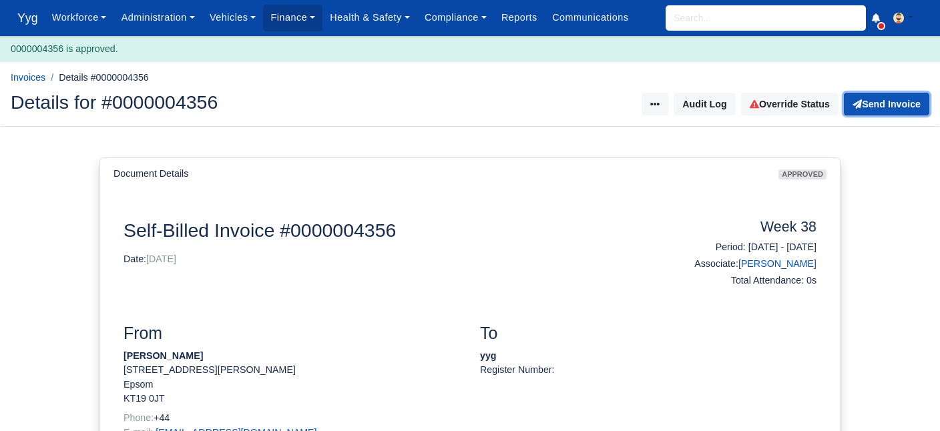
click at [894, 93] on button "Send Invoice" at bounding box center [886, 104] width 85 height 23
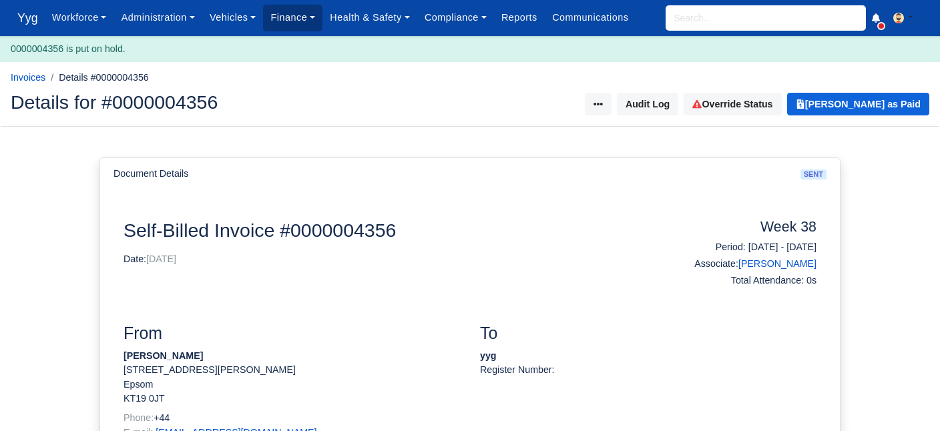
click at [301, 14] on link "Finance" at bounding box center [292, 18] width 59 height 26
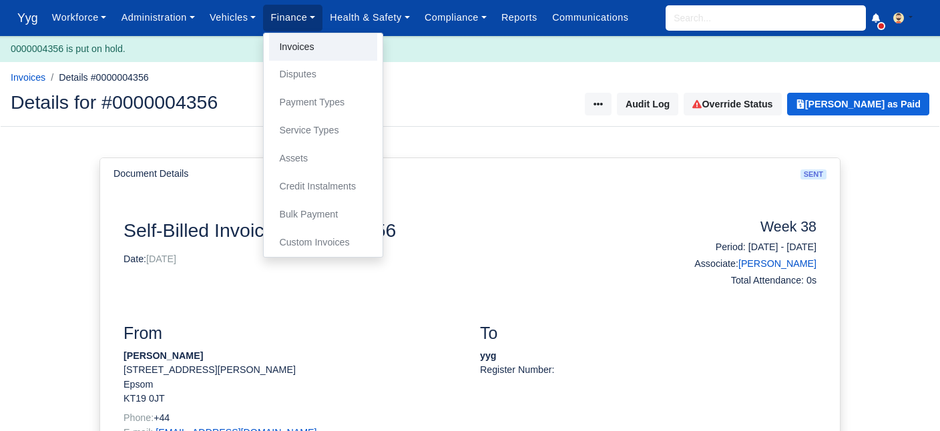
click at [308, 47] on link "Invoices" at bounding box center [323, 47] width 108 height 28
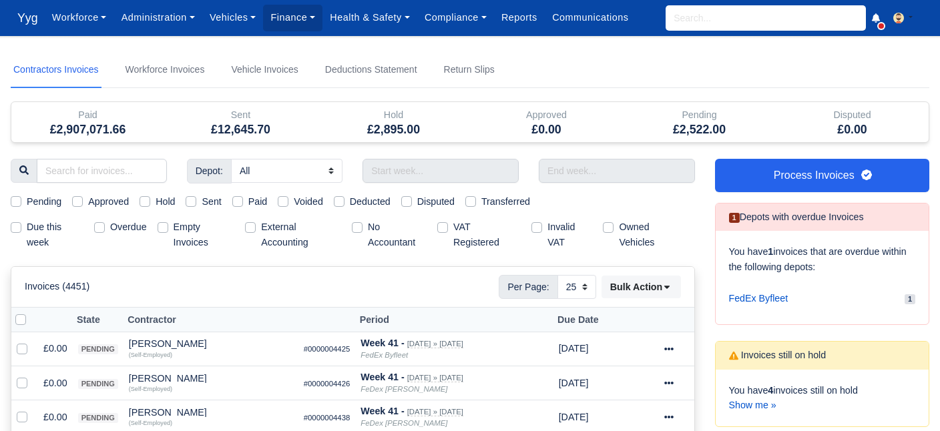
select select "25"
click at [27, 226] on label "Due this week" at bounding box center [55, 235] width 57 height 31
click at [17, 226] on input "Due this week" at bounding box center [16, 225] width 11 height 11
checkbox input "true"
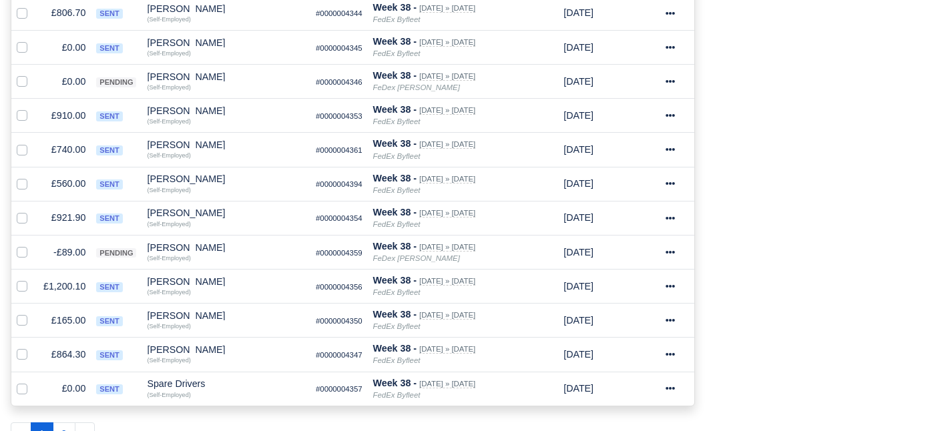
scroll to position [857, 0]
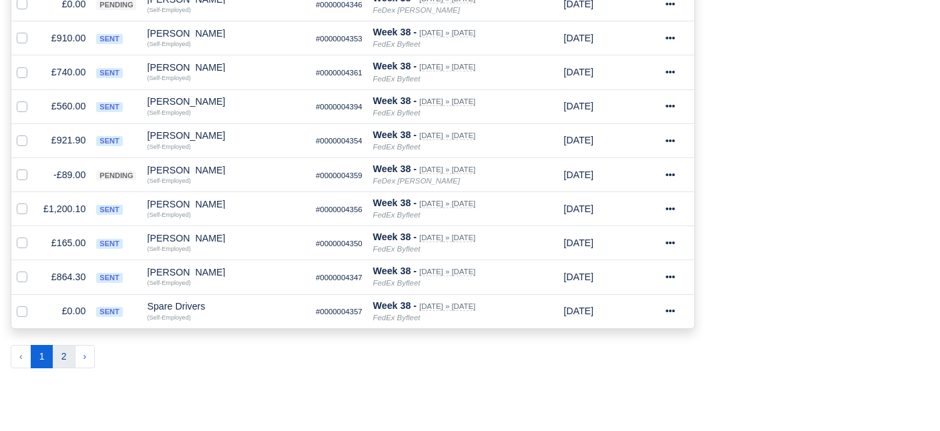
click at [71, 350] on button "2" at bounding box center [64, 357] width 23 height 24
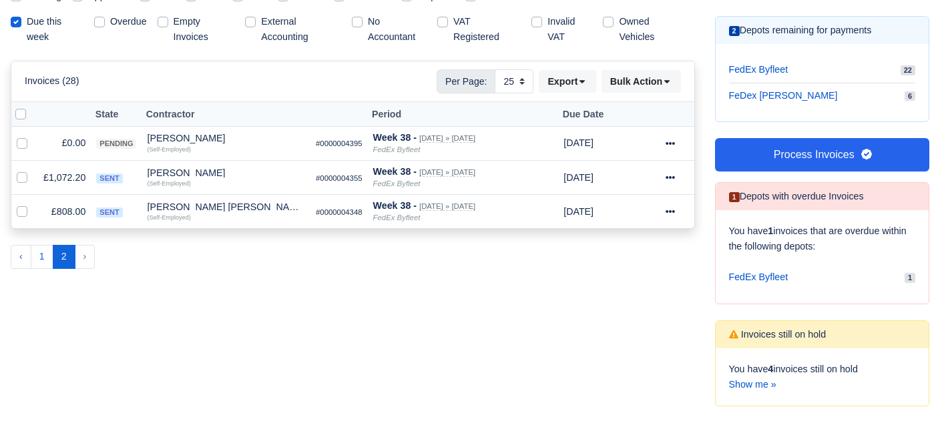
scroll to position [192, 0]
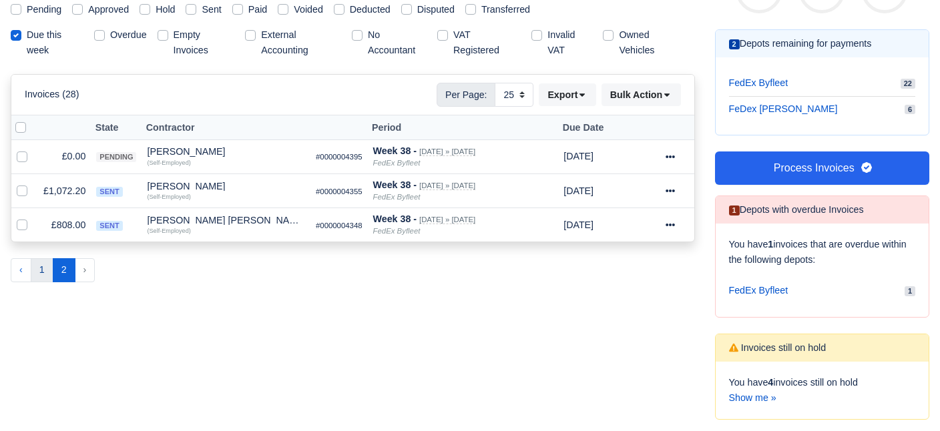
click at [41, 272] on button "1" at bounding box center [42, 270] width 23 height 24
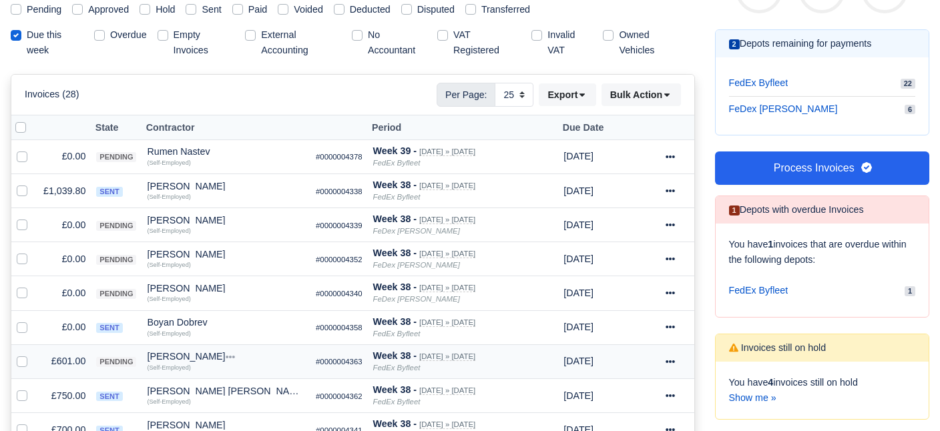
click at [196, 354] on div "[PERSON_NAME]" at bounding box center [226, 356] width 158 height 9
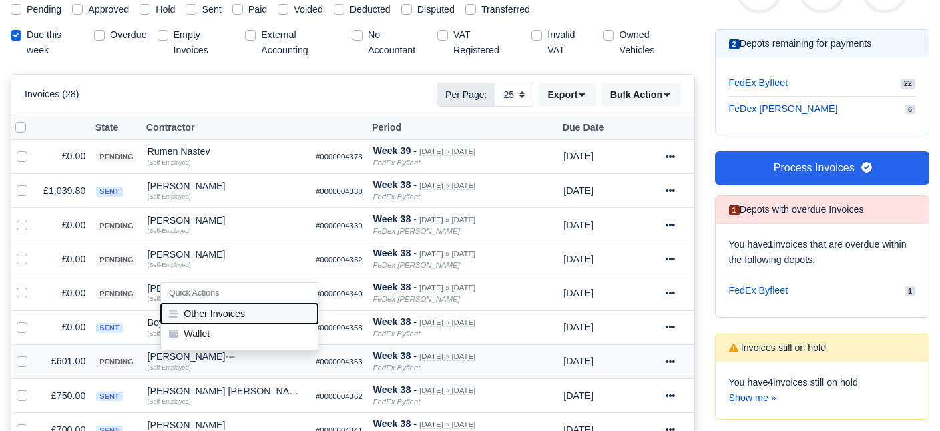
click at [218, 311] on button "Other Invoices" at bounding box center [239, 314] width 157 height 20
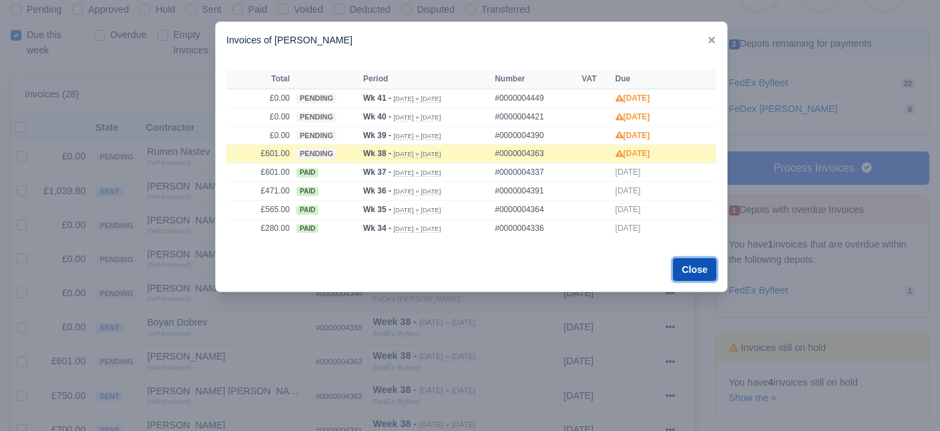
click at [694, 275] on button "Close" at bounding box center [694, 269] width 43 height 23
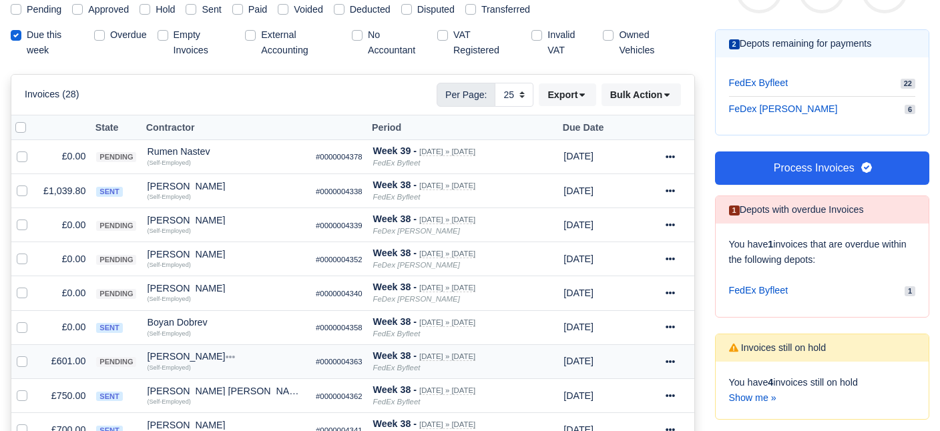
click at [673, 360] on icon at bounding box center [669, 361] width 9 height 9
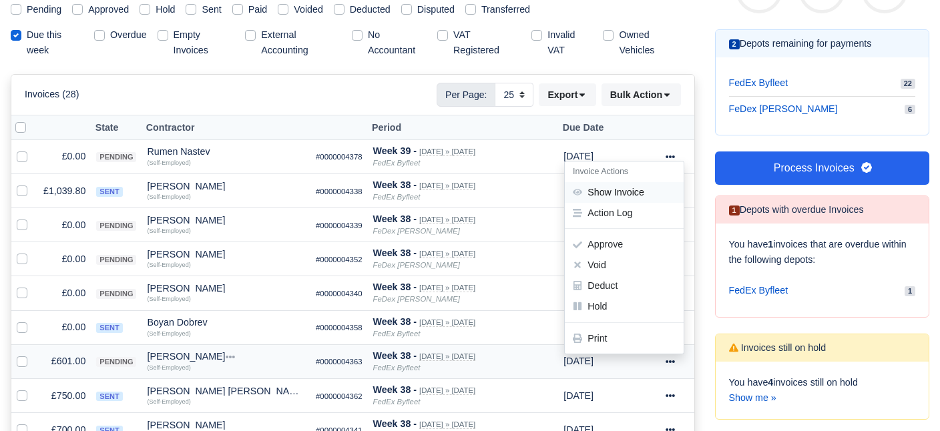
click at [638, 192] on link "Show Invoice" at bounding box center [624, 192] width 119 height 21
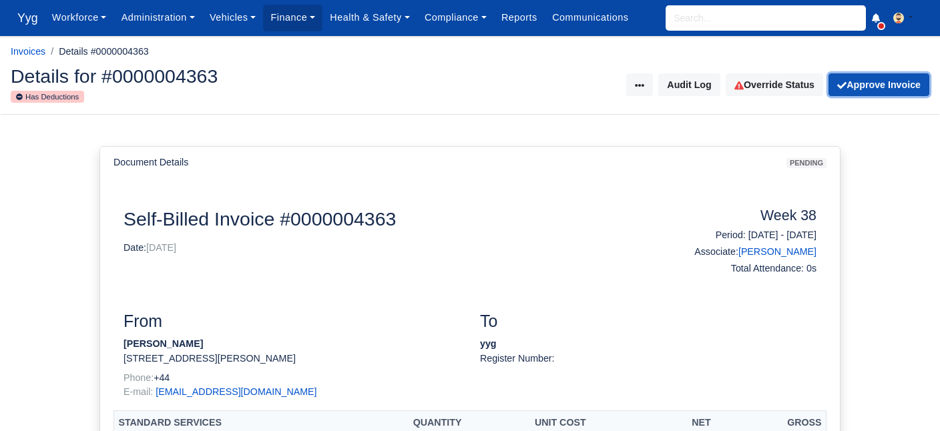
click at [894, 86] on button "Approve Invoice" at bounding box center [878, 84] width 101 height 23
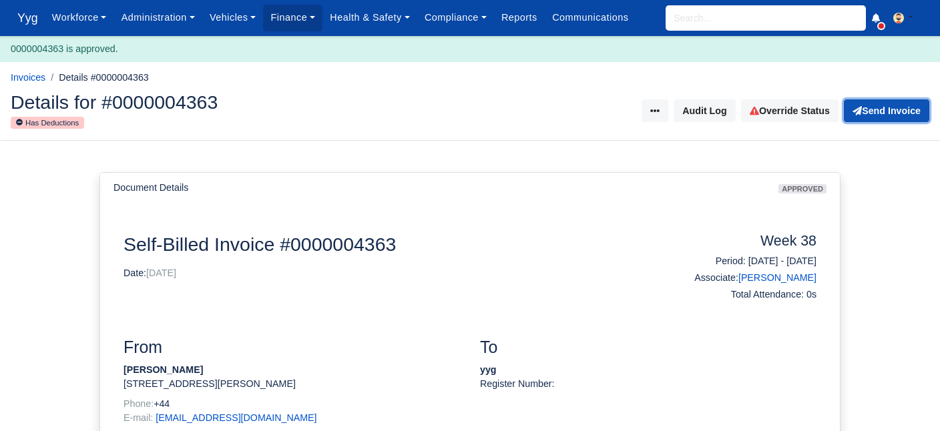
click at [895, 109] on button "Send Invoice" at bounding box center [886, 110] width 85 height 23
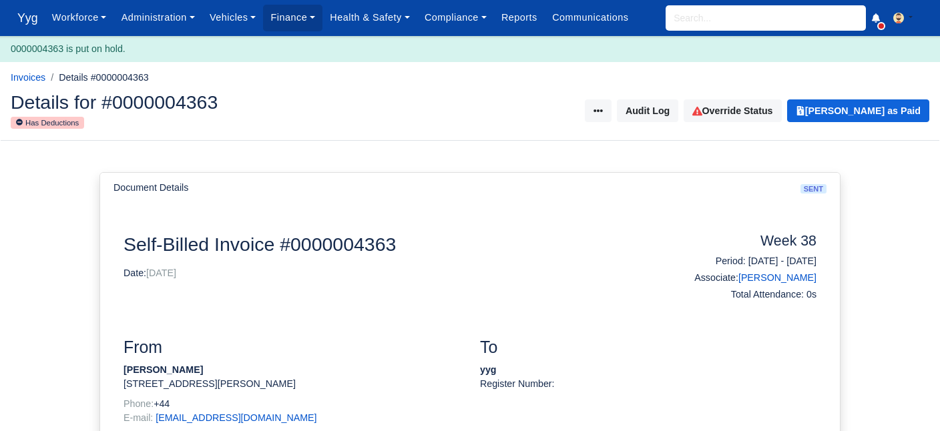
click at [737, 24] on input "search" at bounding box center [765, 17] width 200 height 25
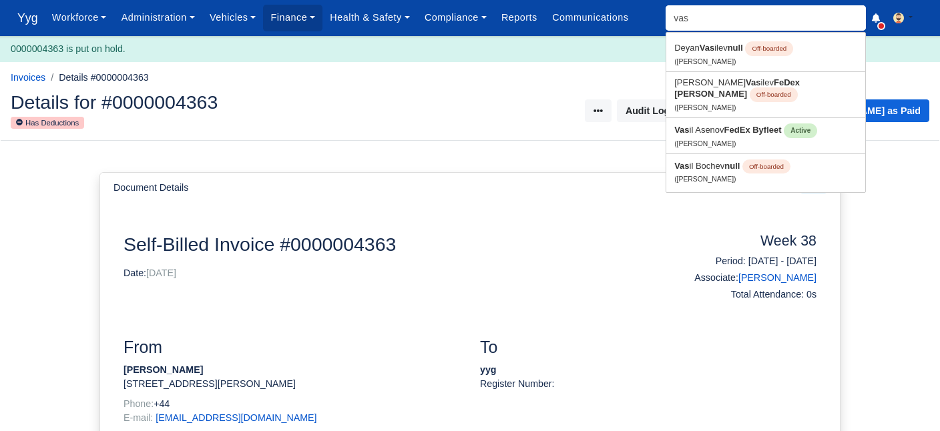
type input "vask"
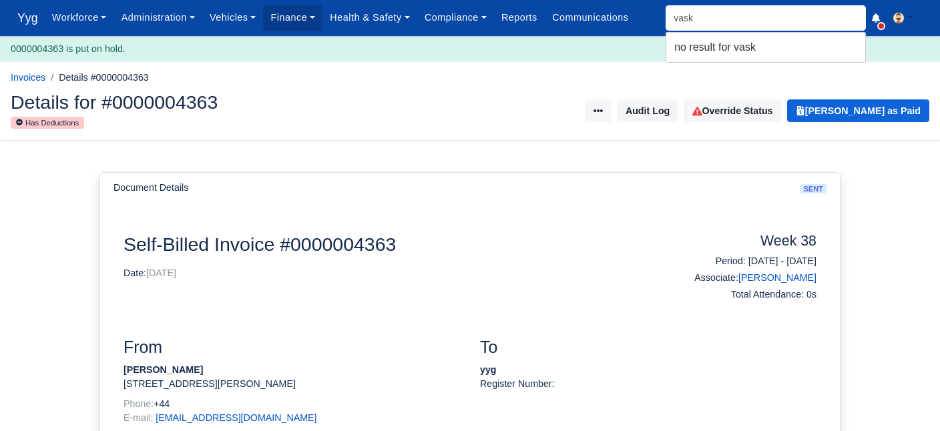
type input "vas"
type input "vasil Asenov"
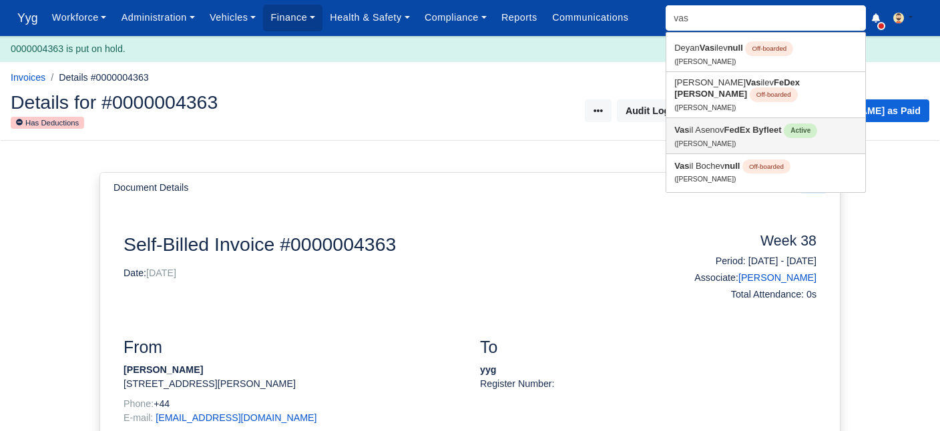
click at [742, 125] on strong "FedEx Byfleet" at bounding box center [752, 130] width 57 height 10
type input "[PERSON_NAME]"
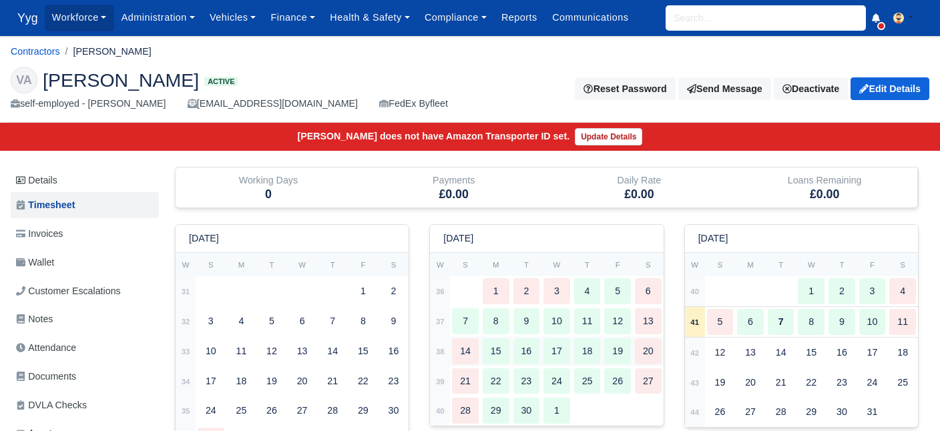
click at [497, 355] on div "15" at bounding box center [496, 351] width 27 height 26
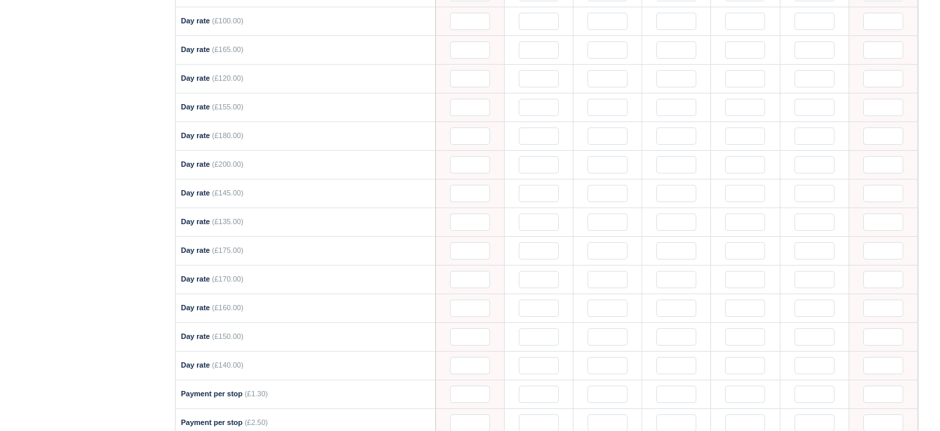
scroll to position [689, 0]
click at [536, 244] on input "text" at bounding box center [539, 252] width 40 height 17
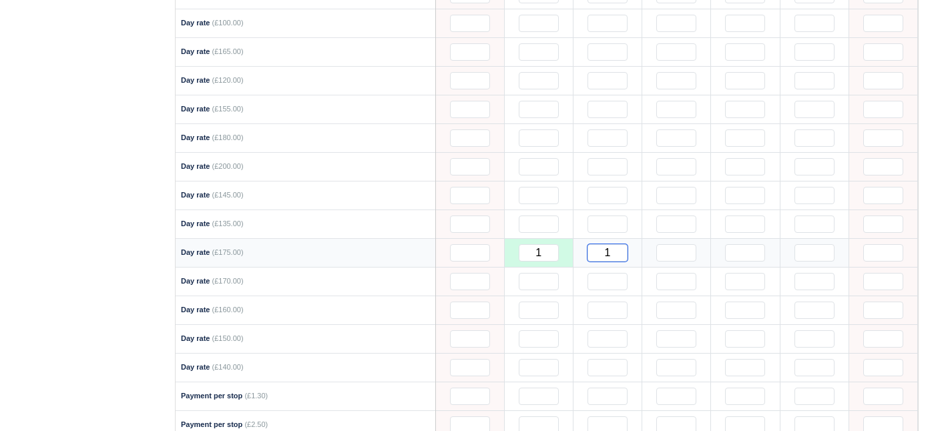
click at [603, 248] on input "1" at bounding box center [607, 252] width 40 height 17
click at [675, 249] on input "text" at bounding box center [676, 252] width 40 height 17
click at [746, 246] on input "text" at bounding box center [745, 252] width 40 height 17
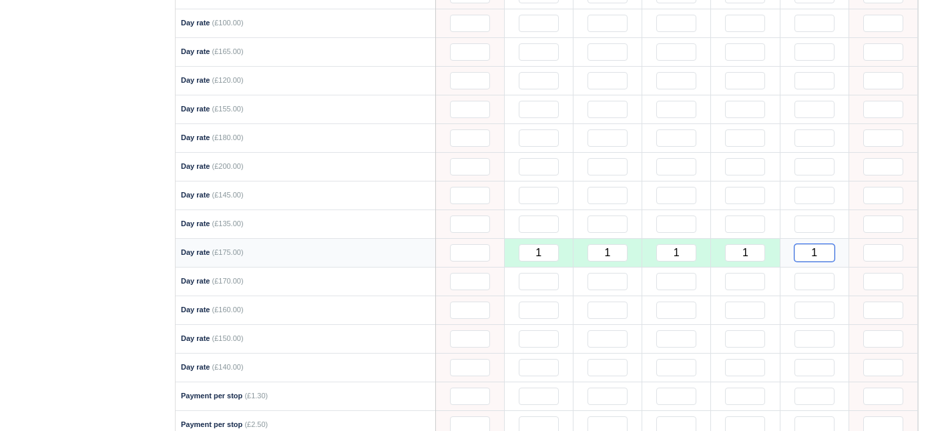
click at [807, 248] on input "1" at bounding box center [814, 252] width 40 height 17
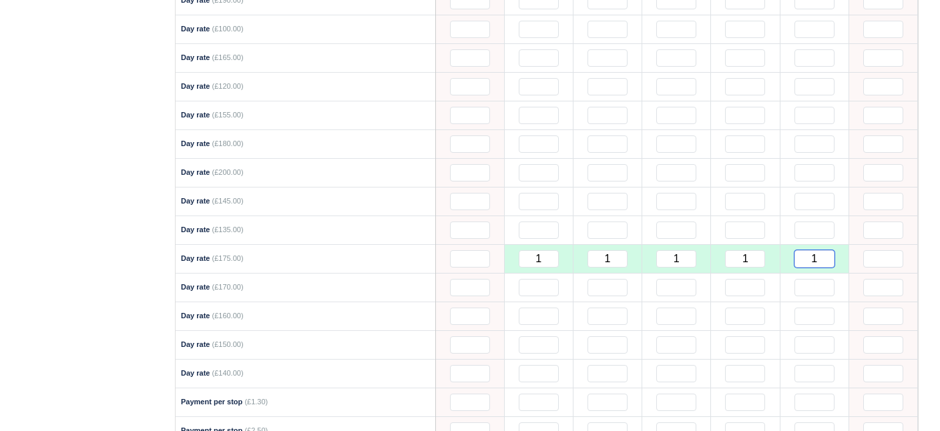
scroll to position [660, 0]
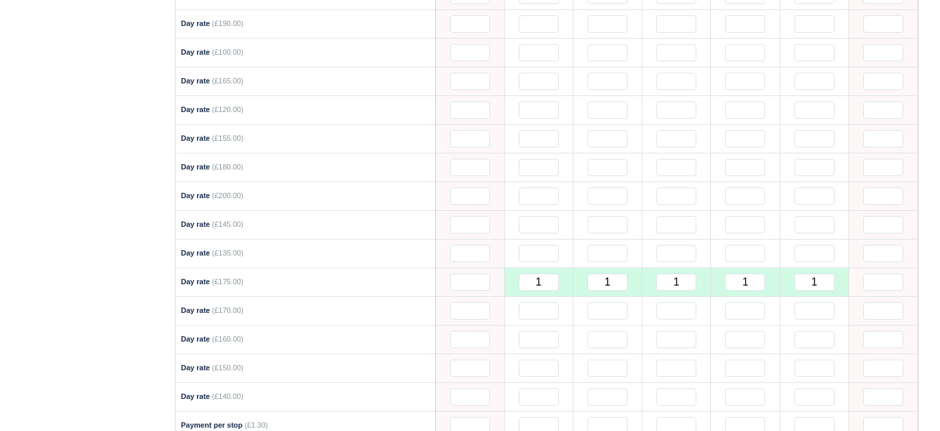
click at [926, 246] on div "Working Days 5 Payments £875.00 Daily Rate £0.00 Loans Remaining £0.00 August 2…" at bounding box center [546, 230] width 765 height 1447
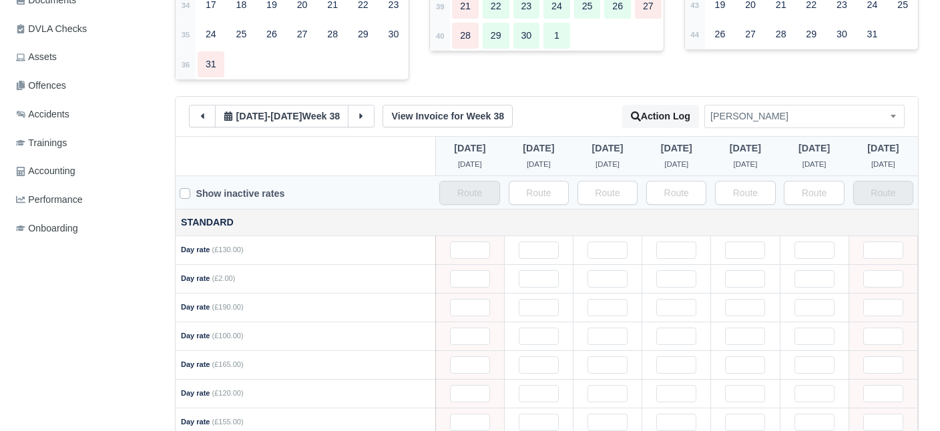
scroll to position [368, 0]
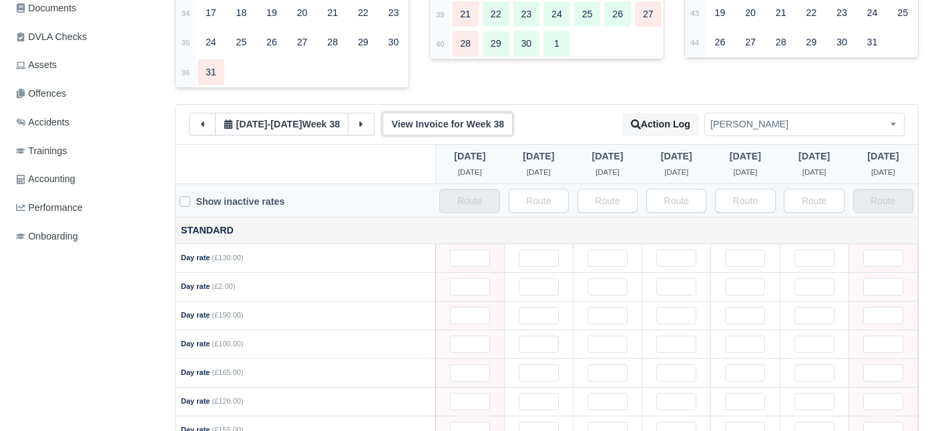
click at [455, 129] on link "View Invoice for Week 38" at bounding box center [447, 124] width 130 height 23
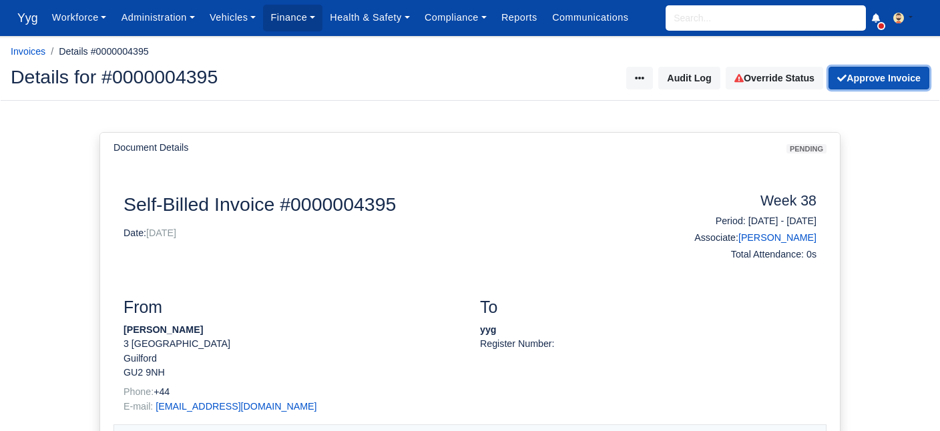
click at [899, 81] on button "Approve Invoice" at bounding box center [878, 78] width 101 height 23
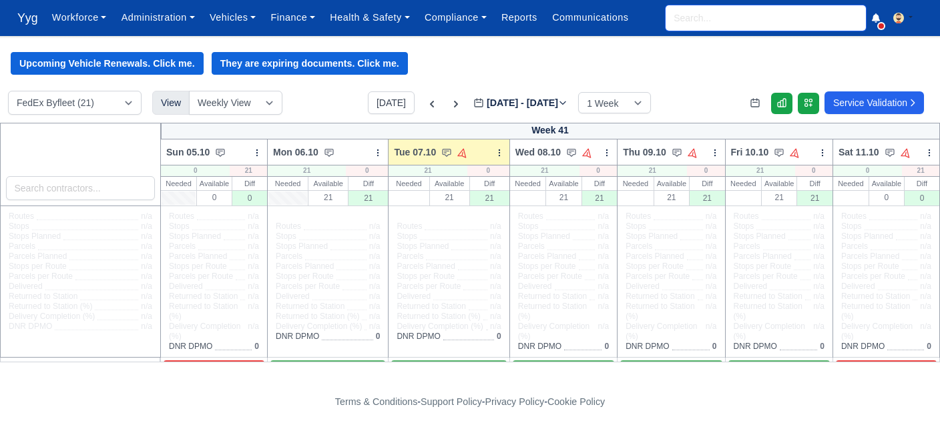
click at [693, 23] on input "search" at bounding box center [765, 17] width 200 height 25
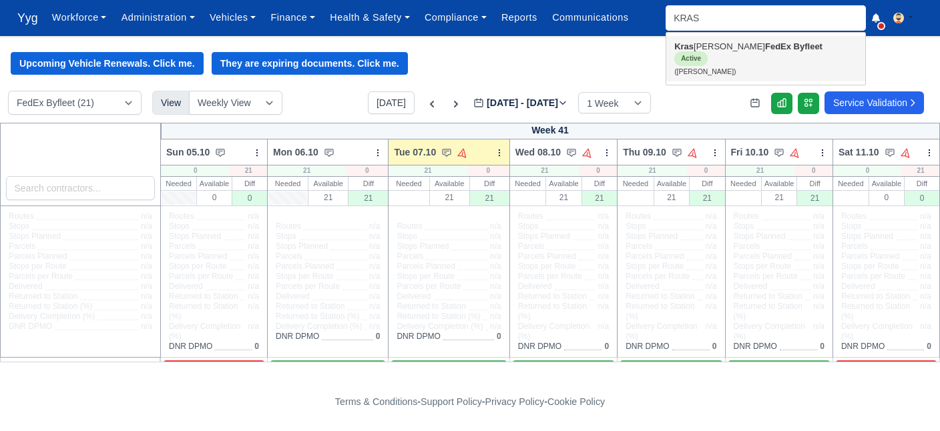
click at [721, 48] on link "Kras imir Beshev FedEx Byfleet Active (Krasimir Beshev)" at bounding box center [765, 58] width 199 height 45
type input "[PERSON_NAME]"
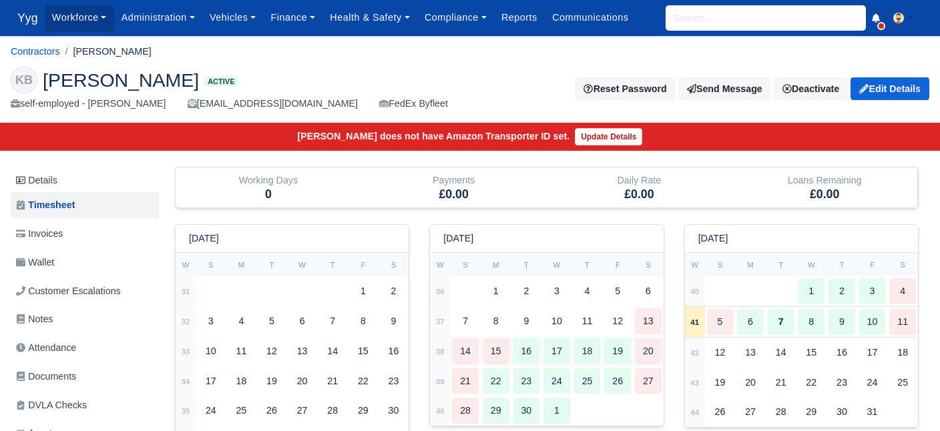
click at [490, 356] on div "15" at bounding box center [496, 351] width 27 height 26
type input "1"
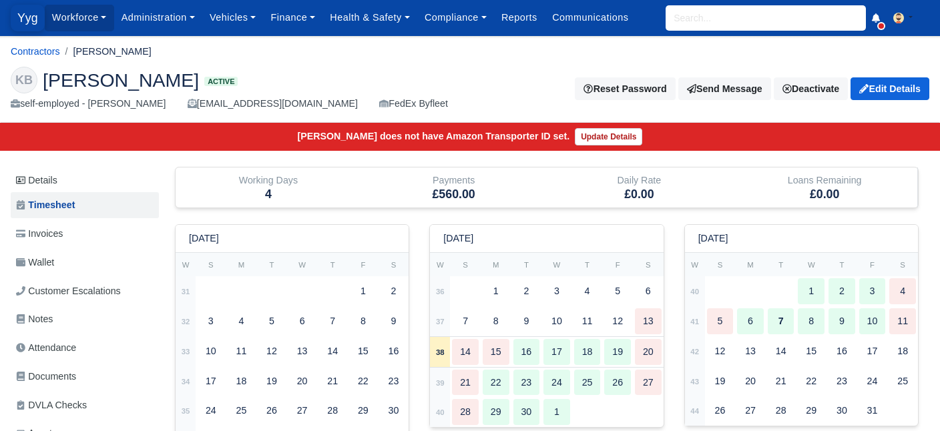
click at [27, 13] on span "Yyg" at bounding box center [28, 18] width 34 height 27
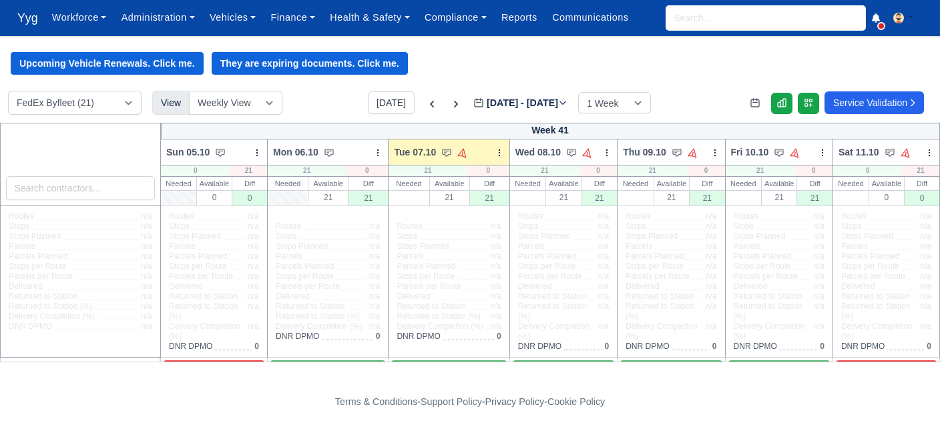
click at [295, 21] on link "Finance" at bounding box center [292, 18] width 59 height 26
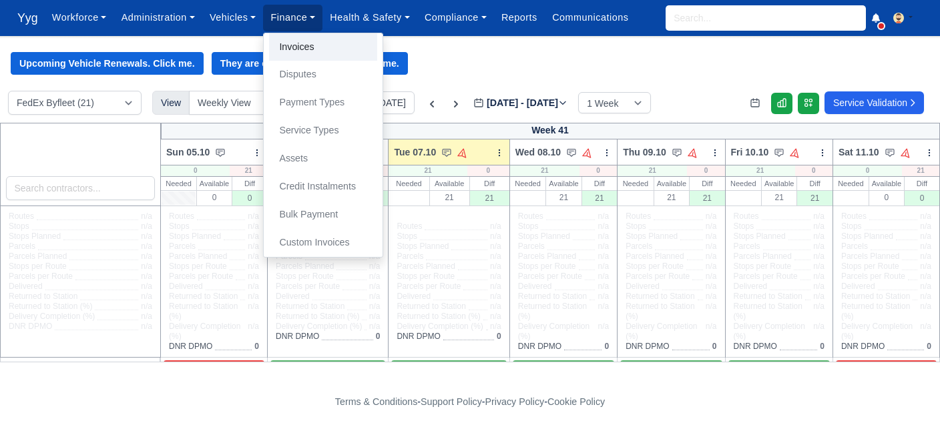
click at [302, 42] on link "Invoices" at bounding box center [323, 47] width 108 height 28
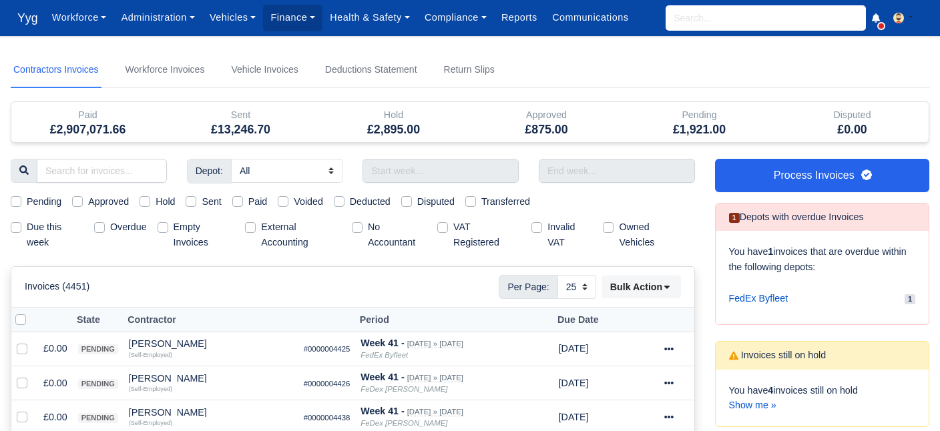
select select "25"
click at [27, 223] on label "Due this week" at bounding box center [55, 235] width 57 height 31
click at [14, 223] on input "Due this week" at bounding box center [16, 225] width 11 height 11
checkbox input "true"
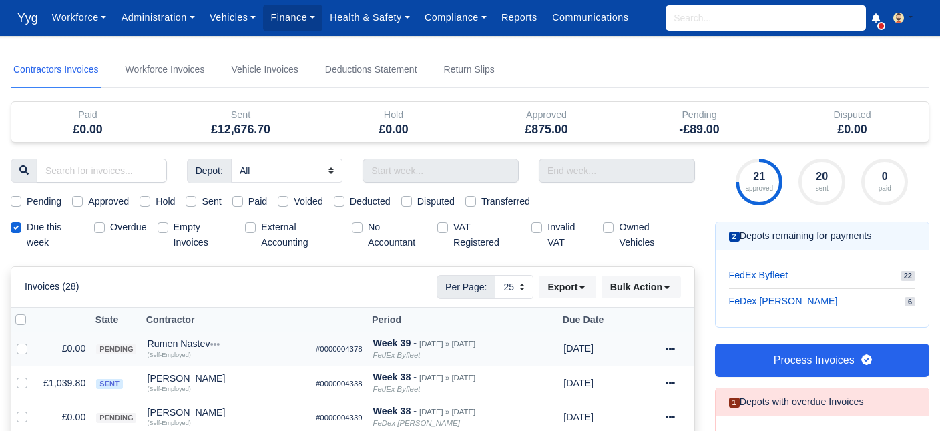
click at [188, 342] on div "Rumen Nastev" at bounding box center [226, 343] width 158 height 9
drag, startPoint x: 687, startPoint y: 348, endPoint x: 677, endPoint y: 352, distance: 10.8
click at [677, 352] on div at bounding box center [676, 348] width 23 height 15
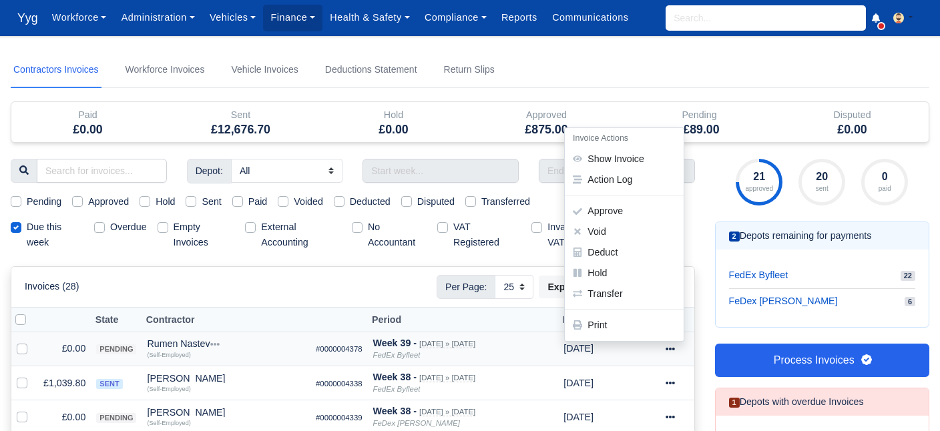
click at [675, 352] on icon at bounding box center [669, 348] width 9 height 9
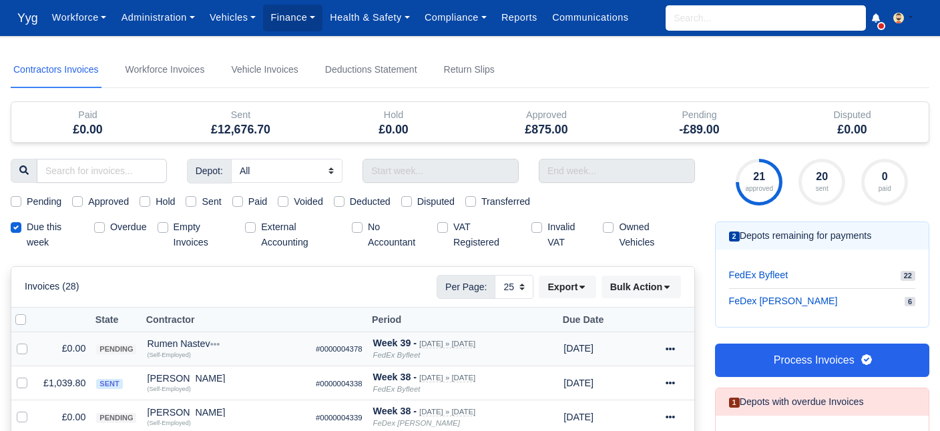
click at [675, 352] on icon at bounding box center [669, 348] width 9 height 9
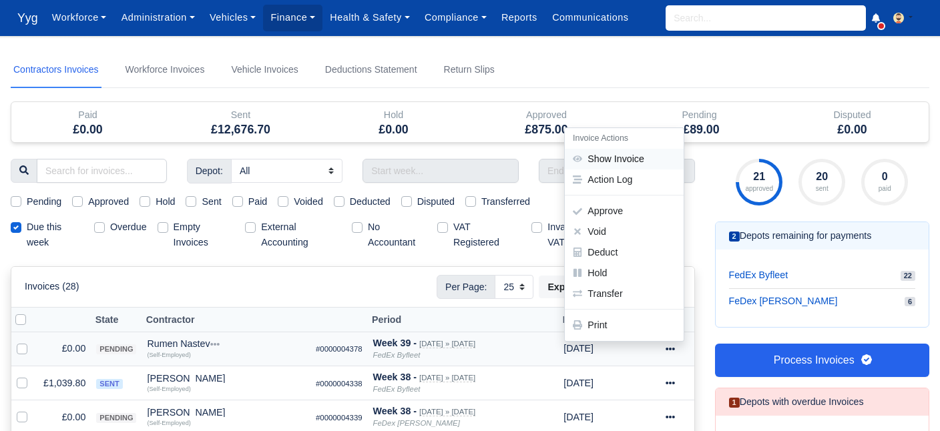
click at [627, 161] on link "Show Invoice" at bounding box center [624, 159] width 119 height 21
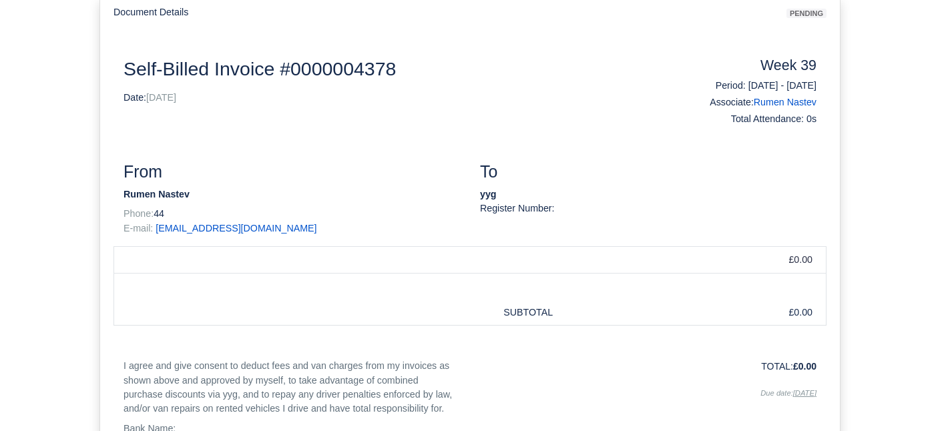
scroll to position [23, 0]
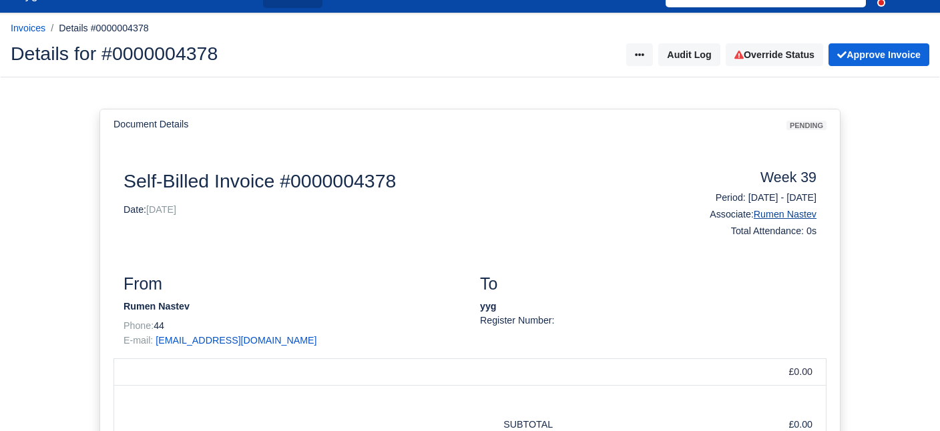
click at [802, 218] on link "Rumen Nastev" at bounding box center [784, 214] width 63 height 11
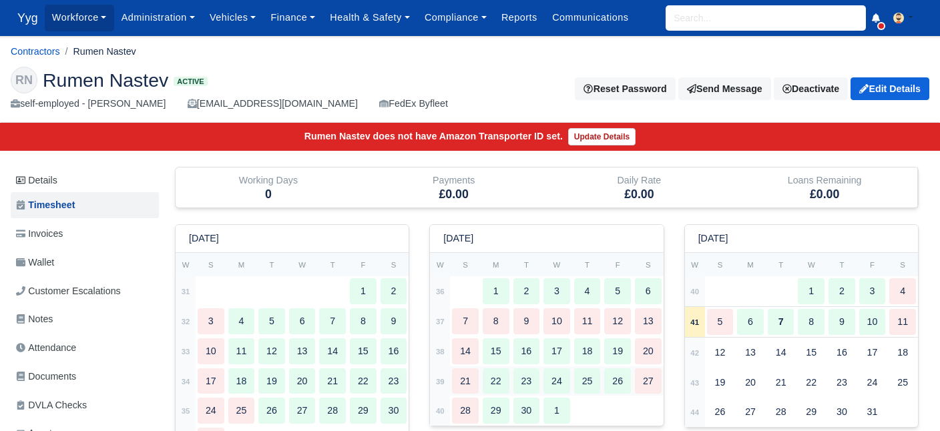
click at [497, 380] on div "22" at bounding box center [496, 381] width 27 height 26
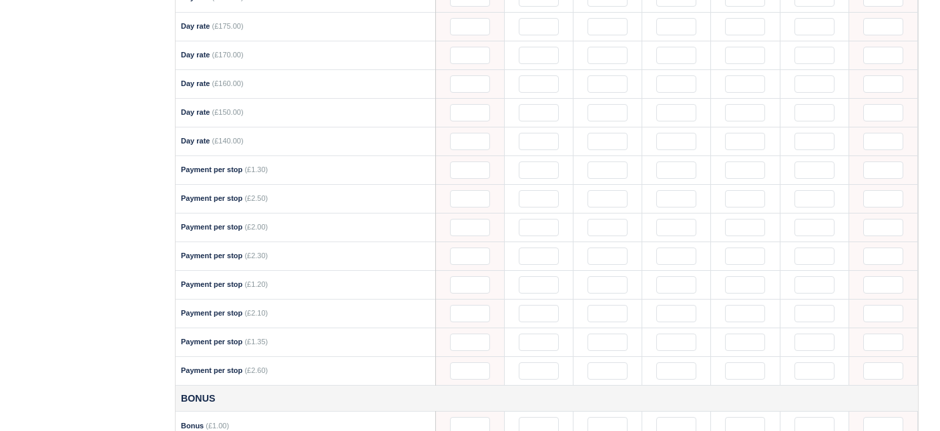
scroll to position [931, 0]
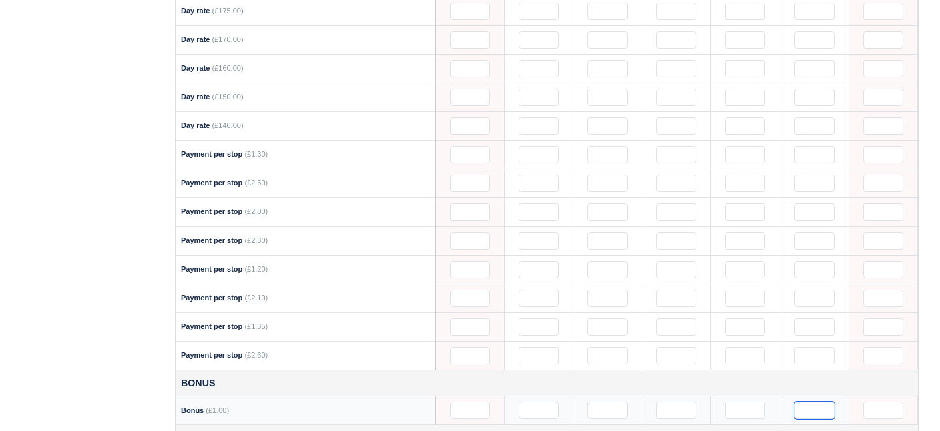
click at [807, 402] on input "text" at bounding box center [814, 410] width 40 height 17
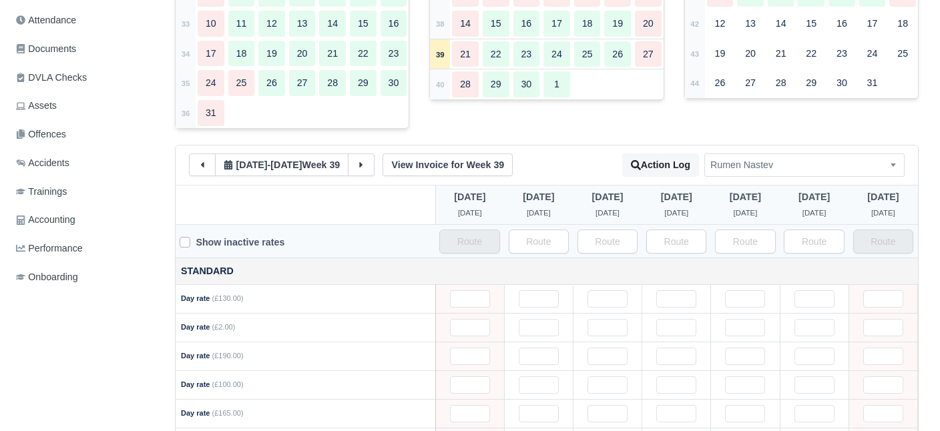
scroll to position [341, 0]
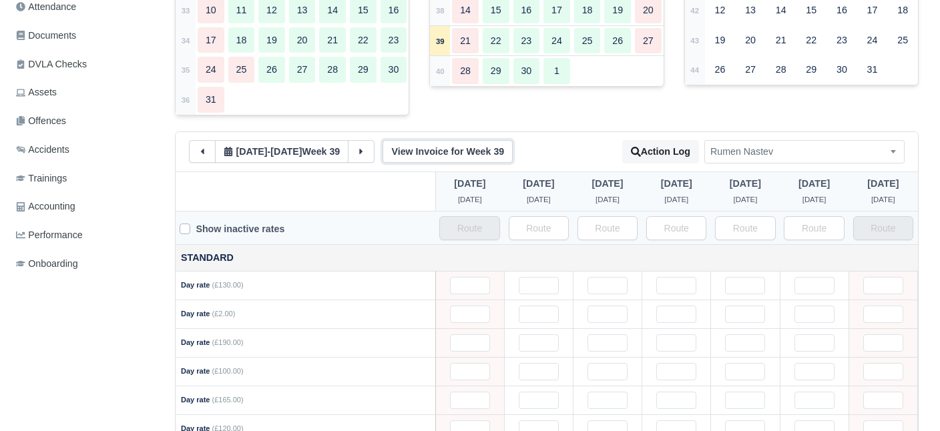
click at [478, 143] on link "View Invoice for Week 39" at bounding box center [447, 151] width 130 height 23
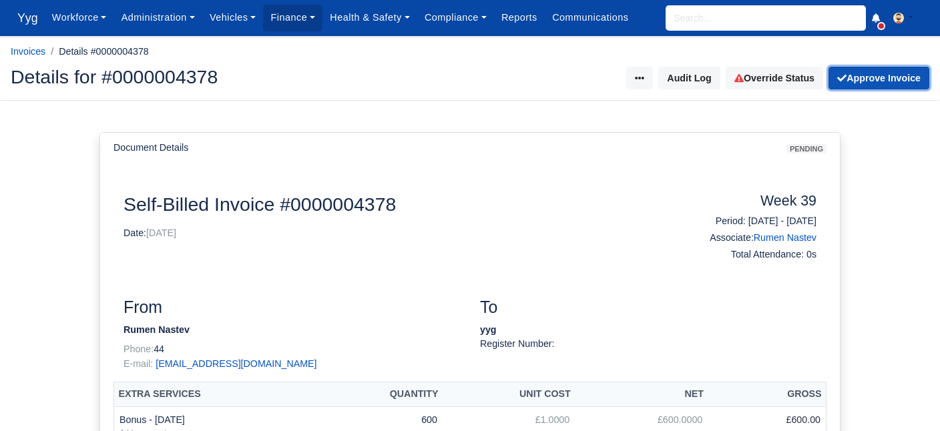
click at [871, 79] on button "Approve Invoice" at bounding box center [878, 78] width 101 height 23
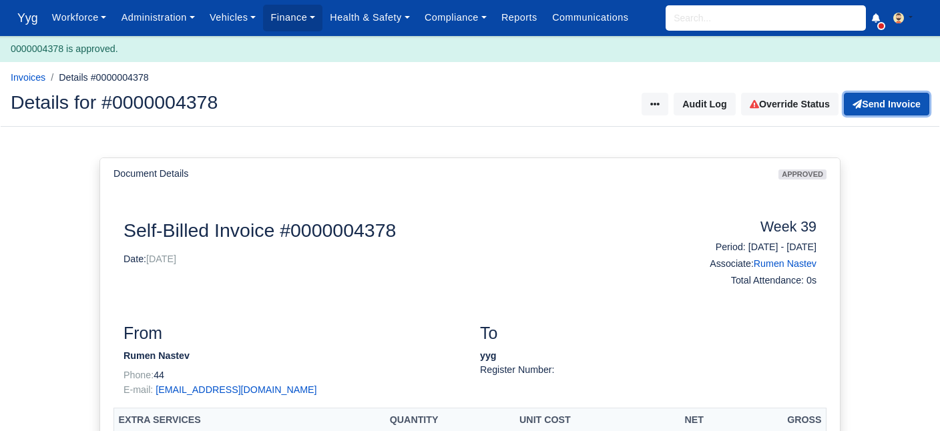
click at [892, 111] on button "Send Invoice" at bounding box center [886, 104] width 85 height 23
